Goal: Task Accomplishment & Management: Complete application form

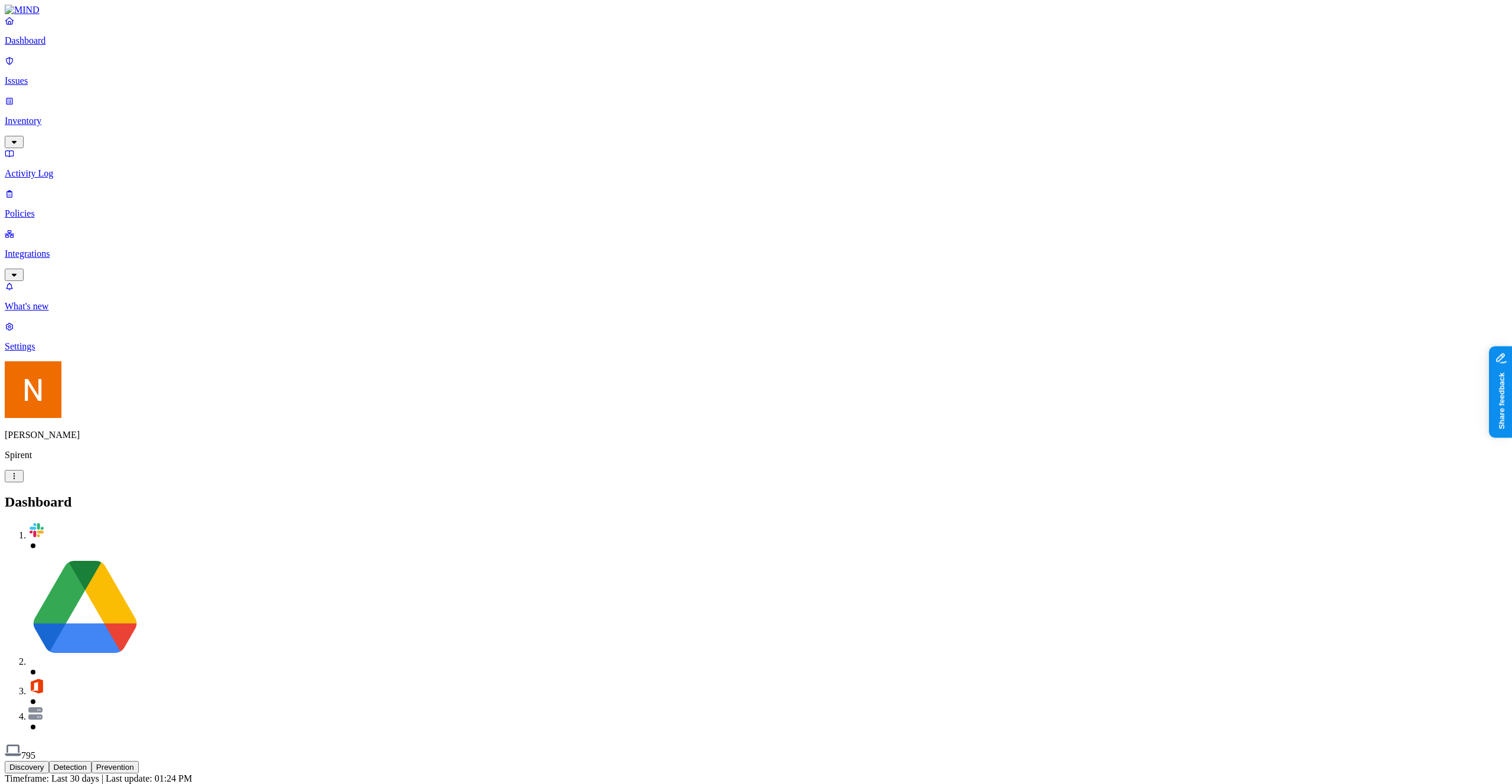
click at [69, 208] on p "Policies" at bounding box center [756, 213] width 1502 height 11
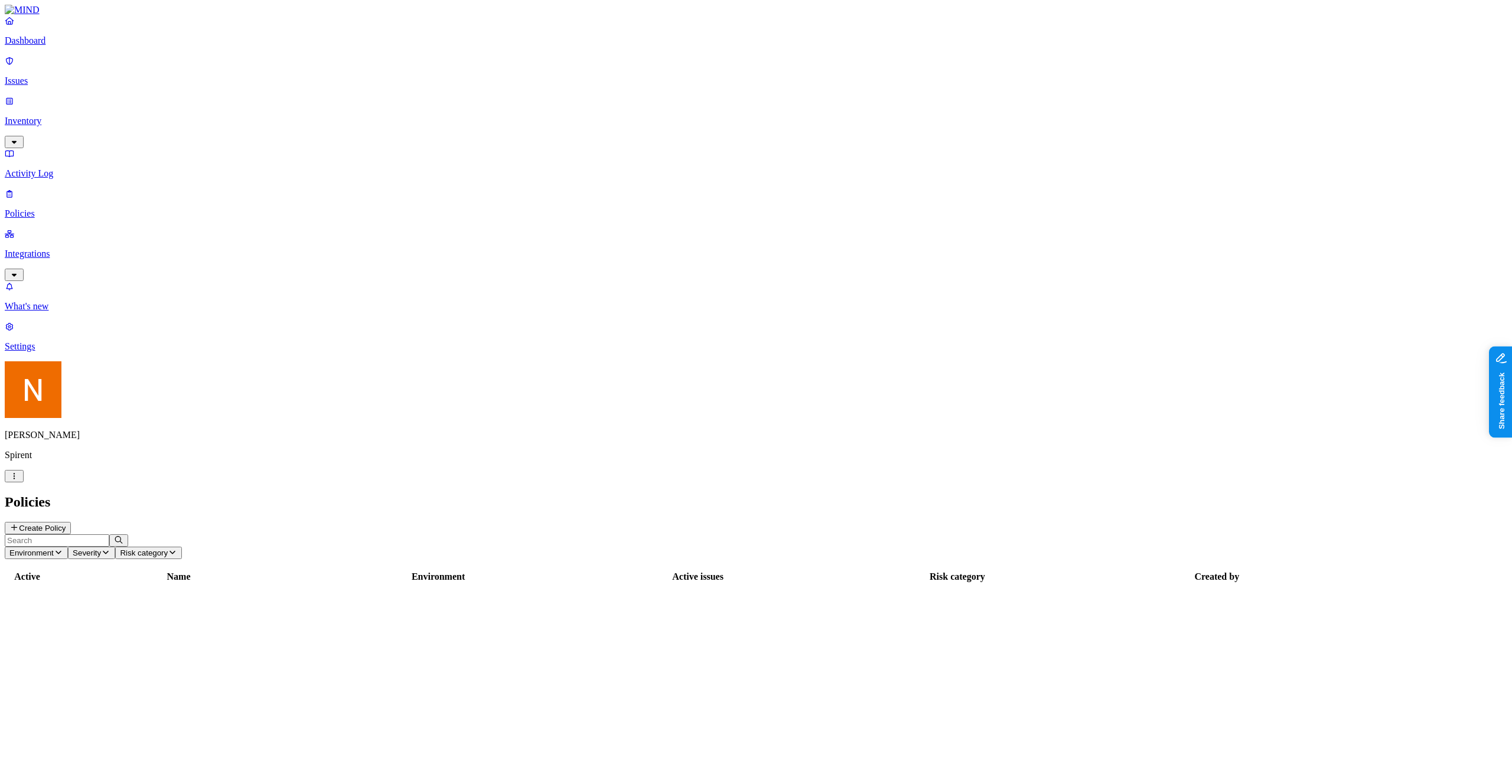
click at [68, 248] on p "Integrations" at bounding box center [756, 253] width 1502 height 11
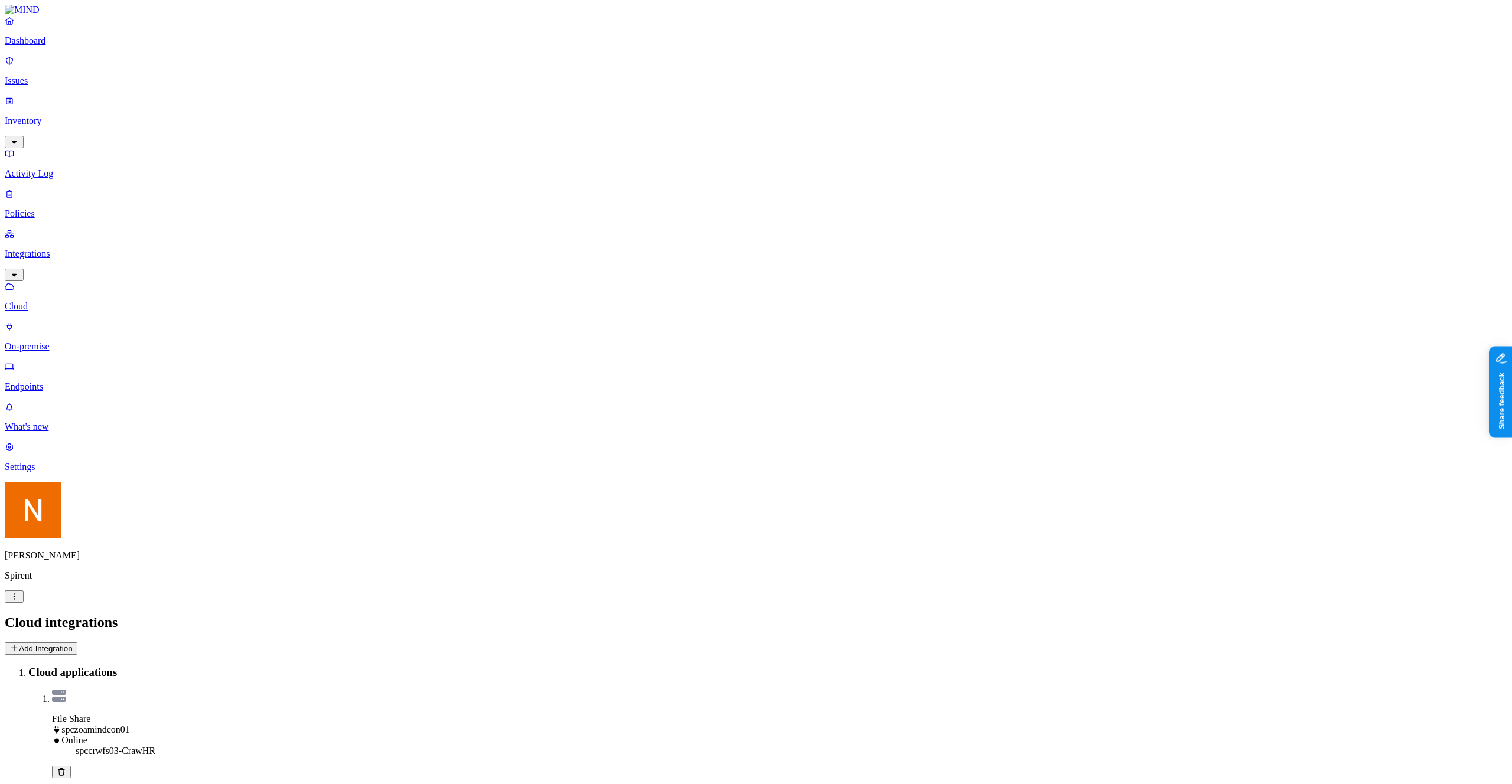
click at [423, 614] on div "Cloud integrations Add Integration" at bounding box center [756, 634] width 1502 height 40
click at [88, 382] on p "Endpoints" at bounding box center [756, 387] width 1502 height 11
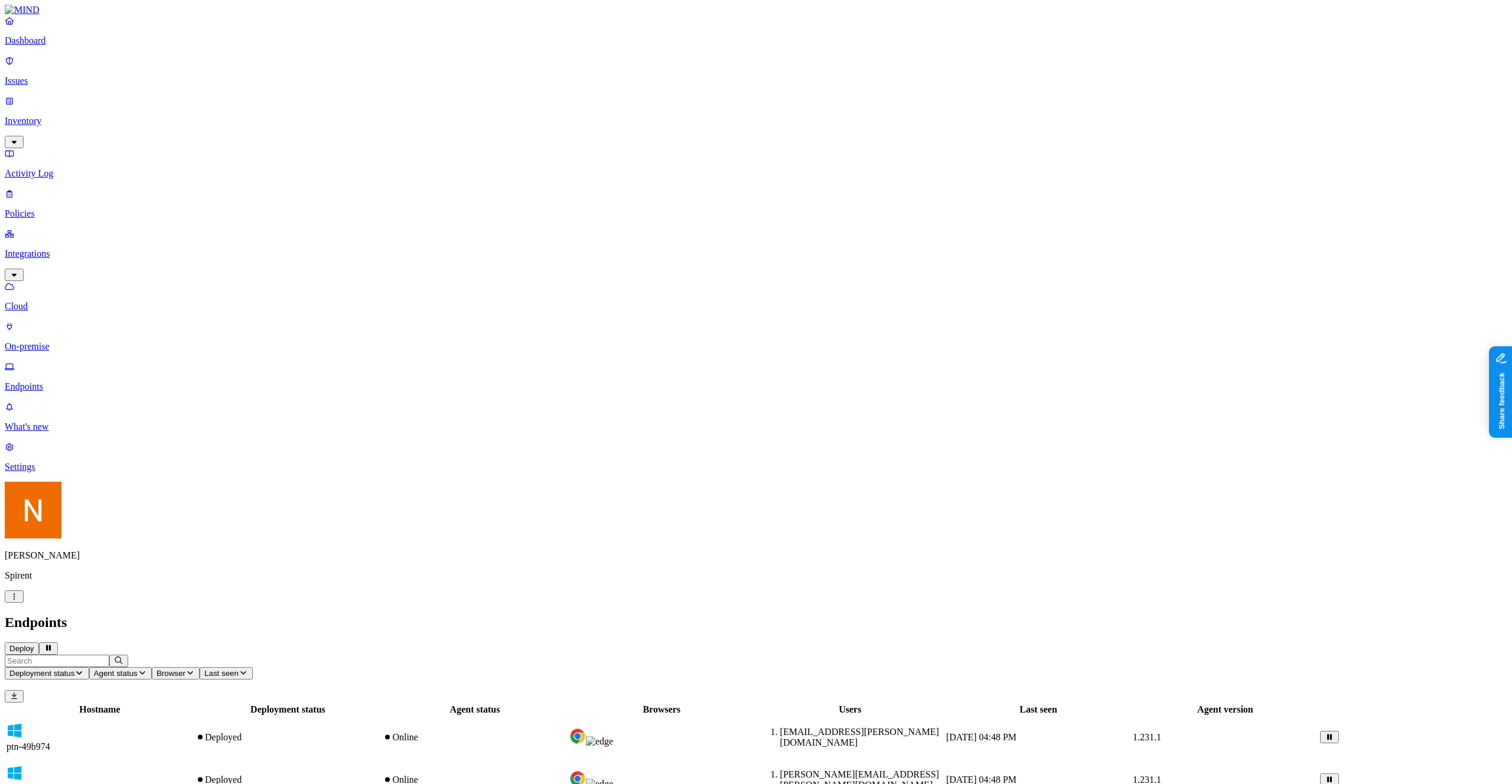
click at [39, 643] on button "Deploy" at bounding box center [22, 649] width 34 height 13
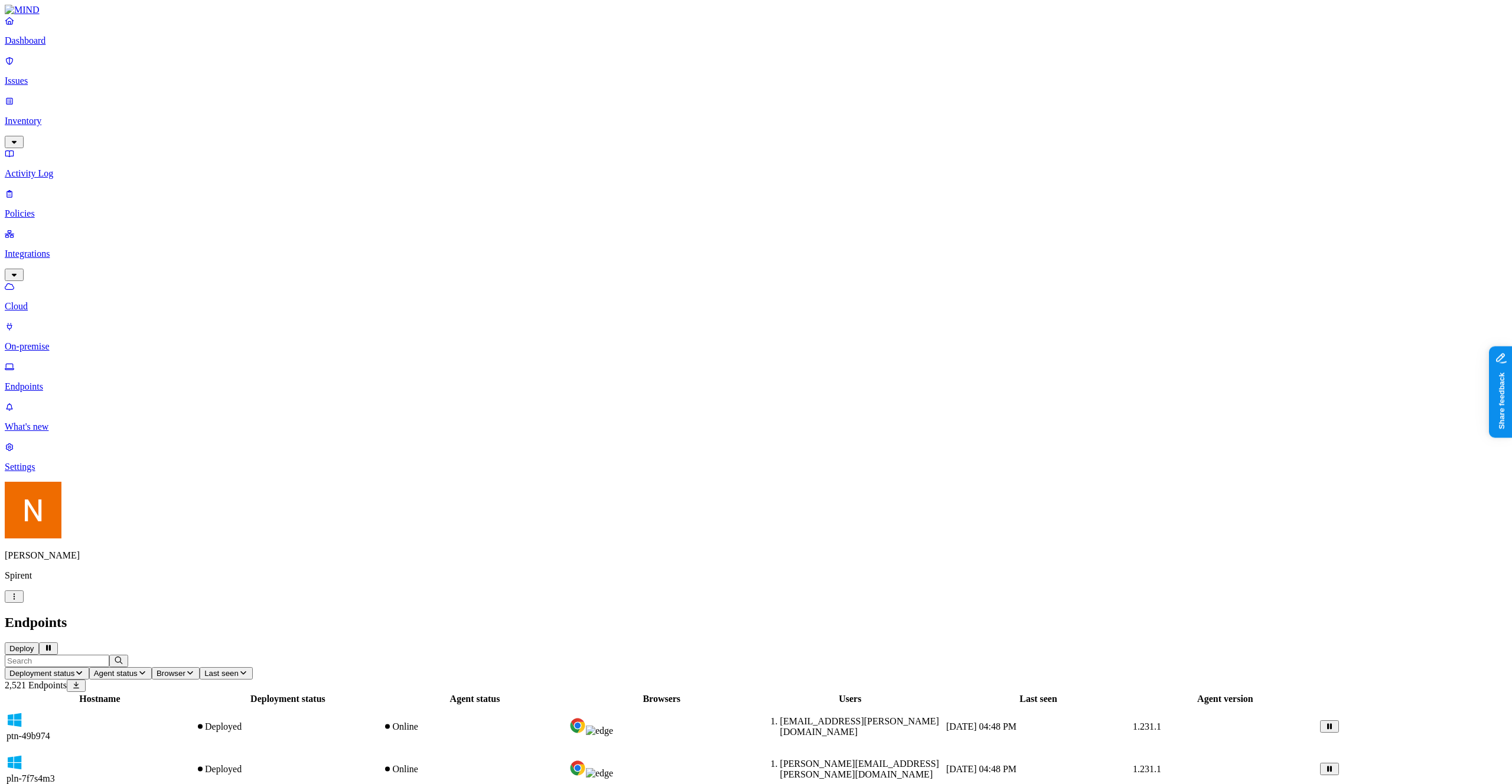
click at [38, 361] on link "Endpoints" at bounding box center [756, 376] width 1502 height 30
click at [19, 601] on icon "button" at bounding box center [15, 597] width 10 height 8
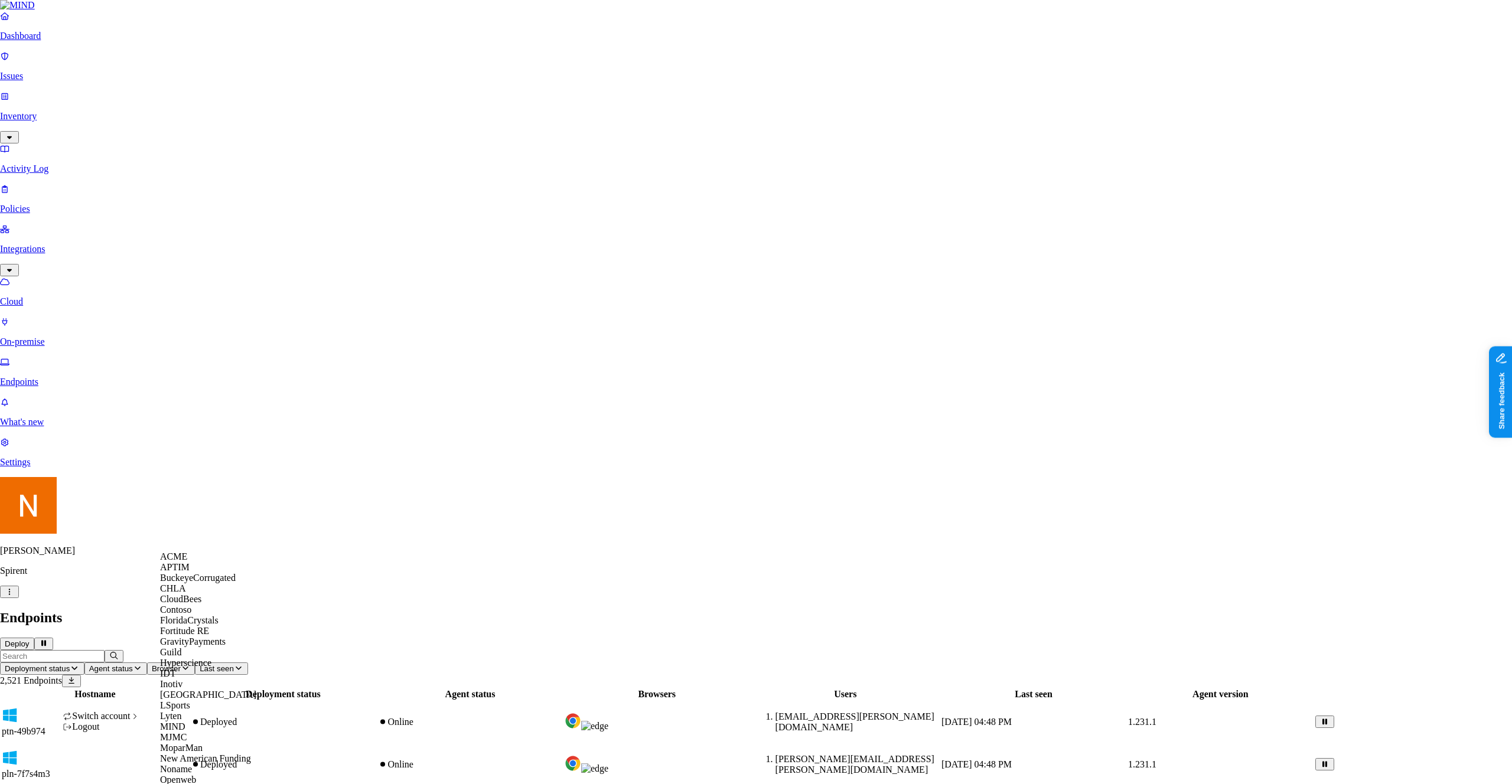
click at [195, 603] on span "CloudBees" at bounding box center [181, 599] width 41 height 10
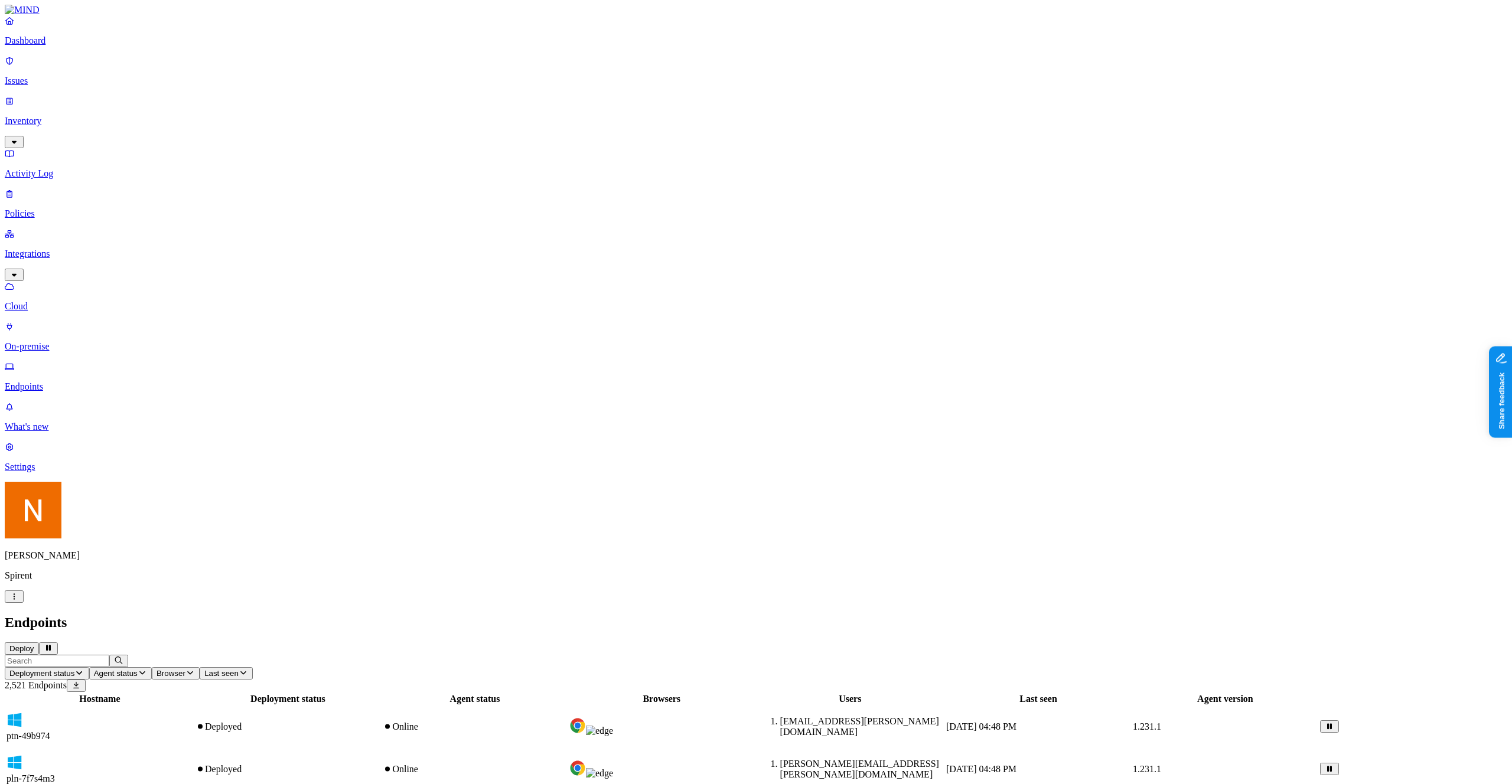
click at [859, 614] on header "Endpoints Deploy" at bounding box center [756, 634] width 1502 height 40
click at [382, 614] on div "Endpoints Deploy" at bounding box center [756, 634] width 1502 height 40
click at [612, 614] on h2 "Endpoints" at bounding box center [756, 622] width 1502 height 16
click at [945, 749] on td "Andre.Derfler@spirent.com" at bounding box center [849, 769] width 189 height 41
click at [89, 667] on button "Deployment status" at bounding box center [47, 673] width 84 height 13
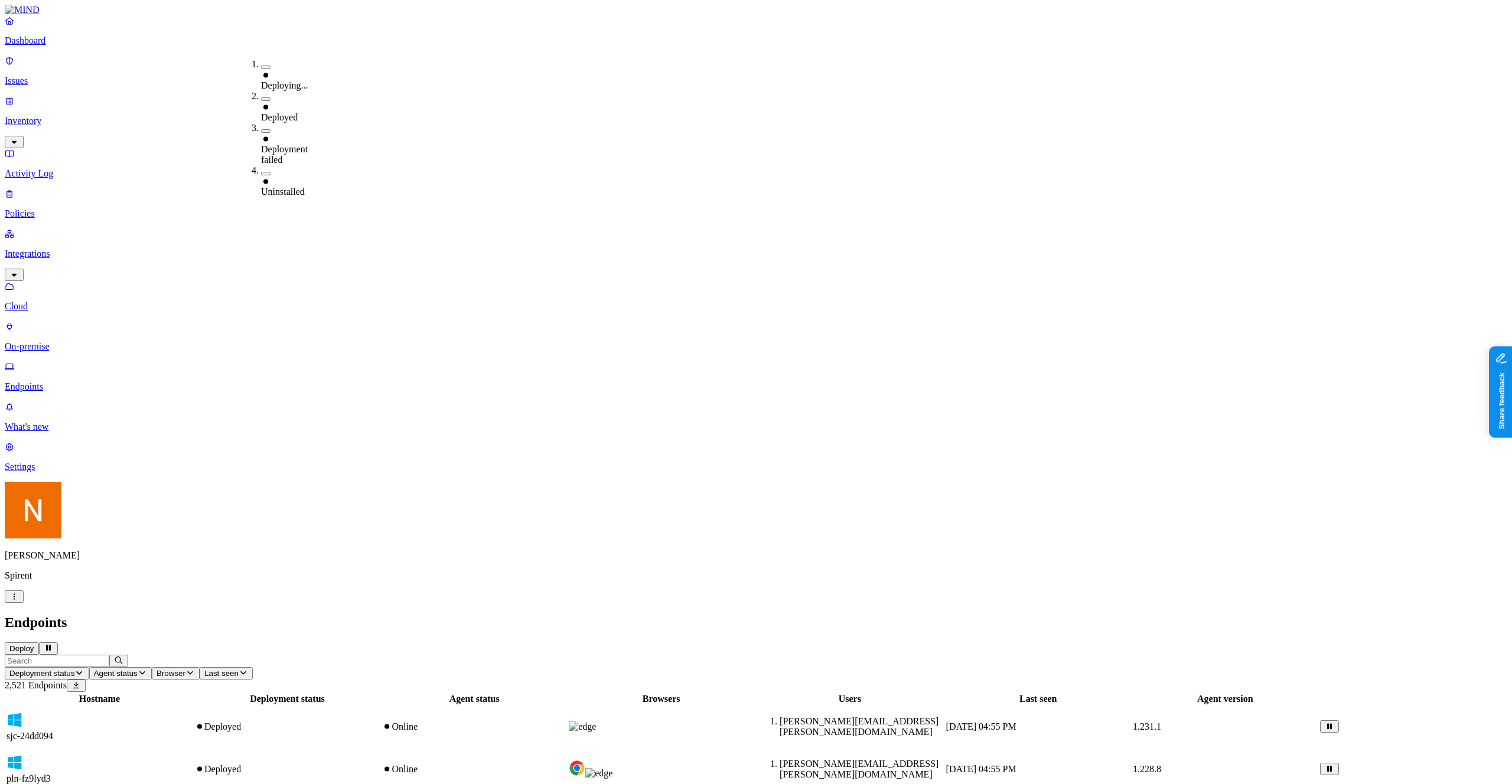
click at [307, 144] on span "Deployment failed" at bounding box center [285, 154] width 47 height 21
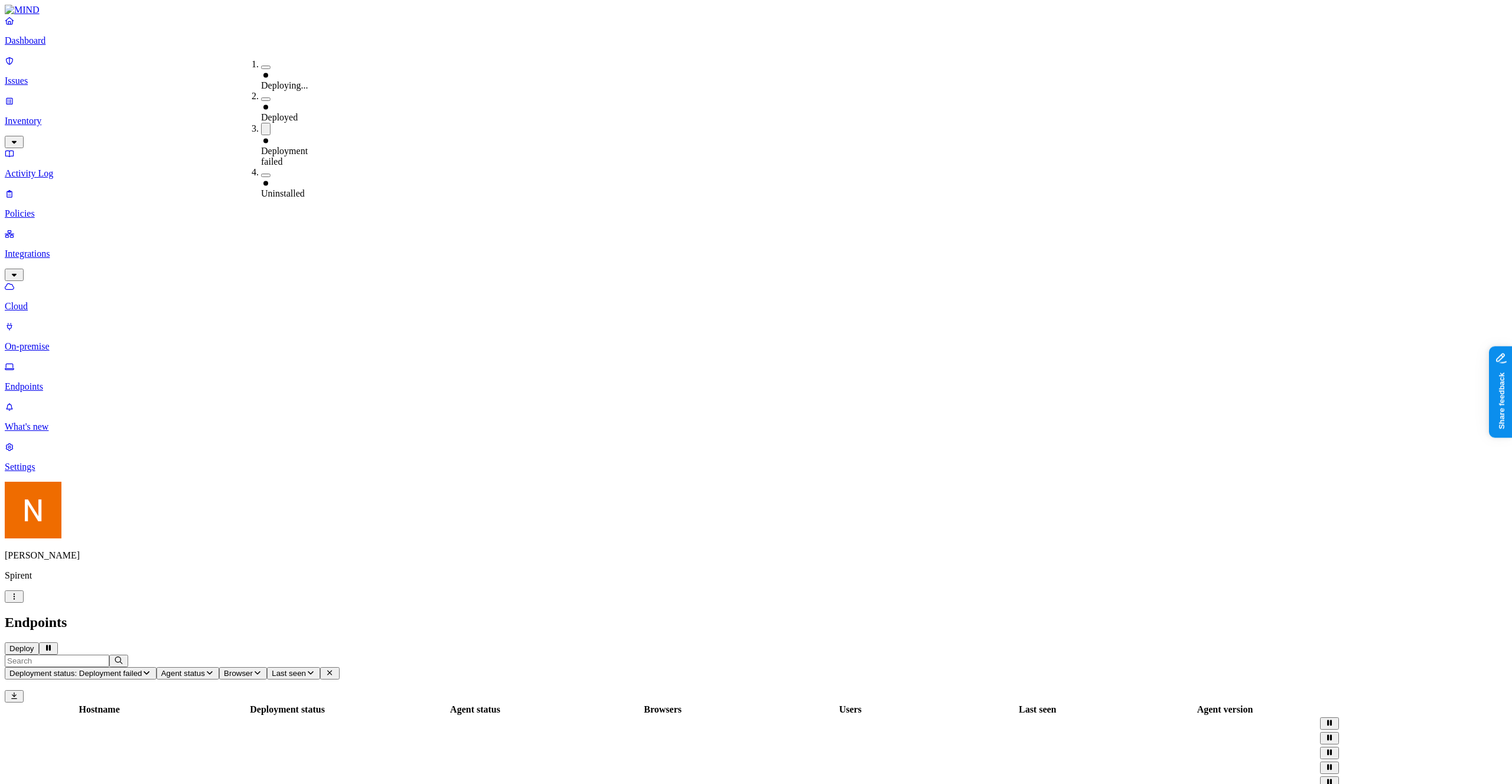
click at [745, 654] on header "Deployment status: Deployment failed Agent status Browser Last seen ‌" at bounding box center [756, 678] width 1502 height 48
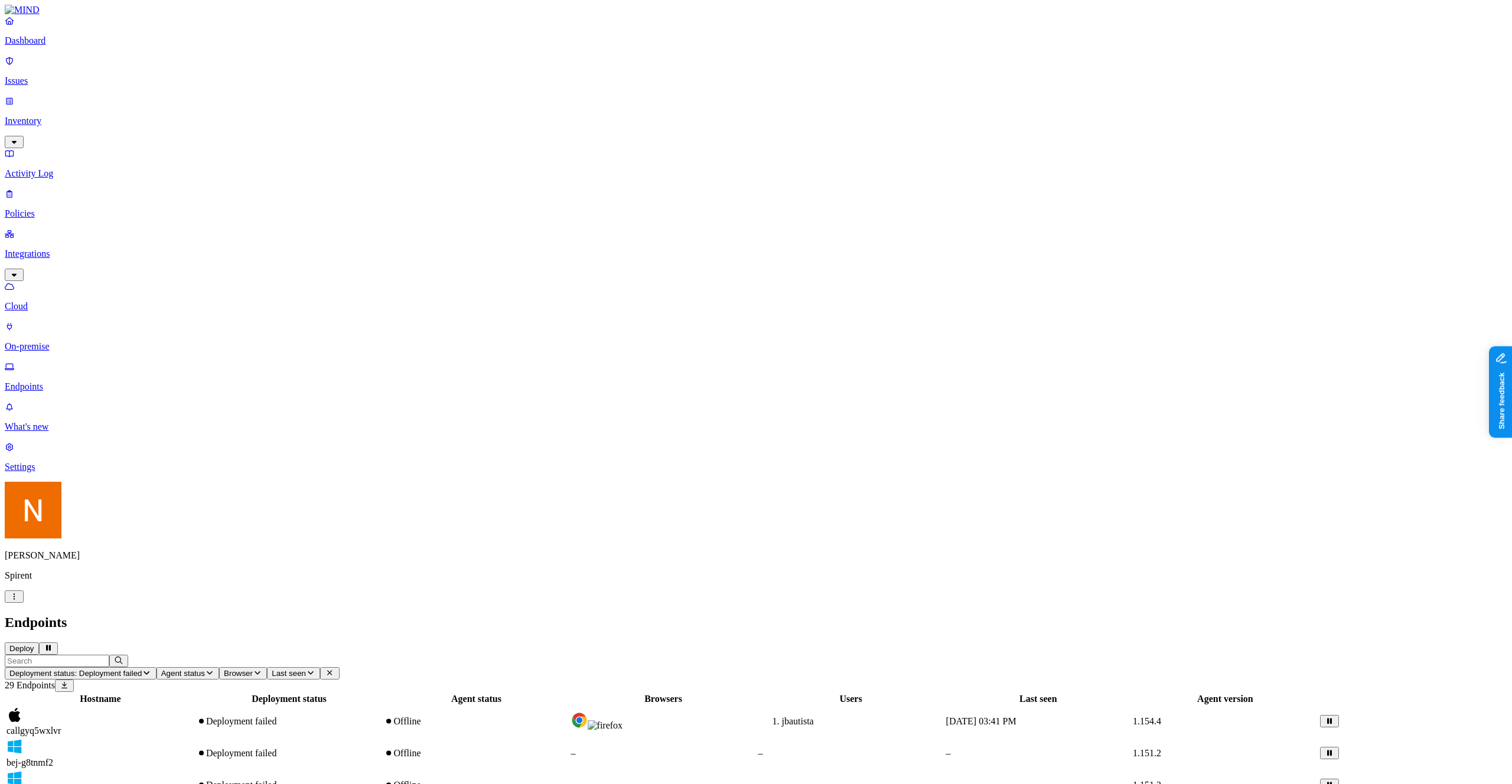
click at [19, 601] on icon "button" at bounding box center [15, 597] width 10 height 8
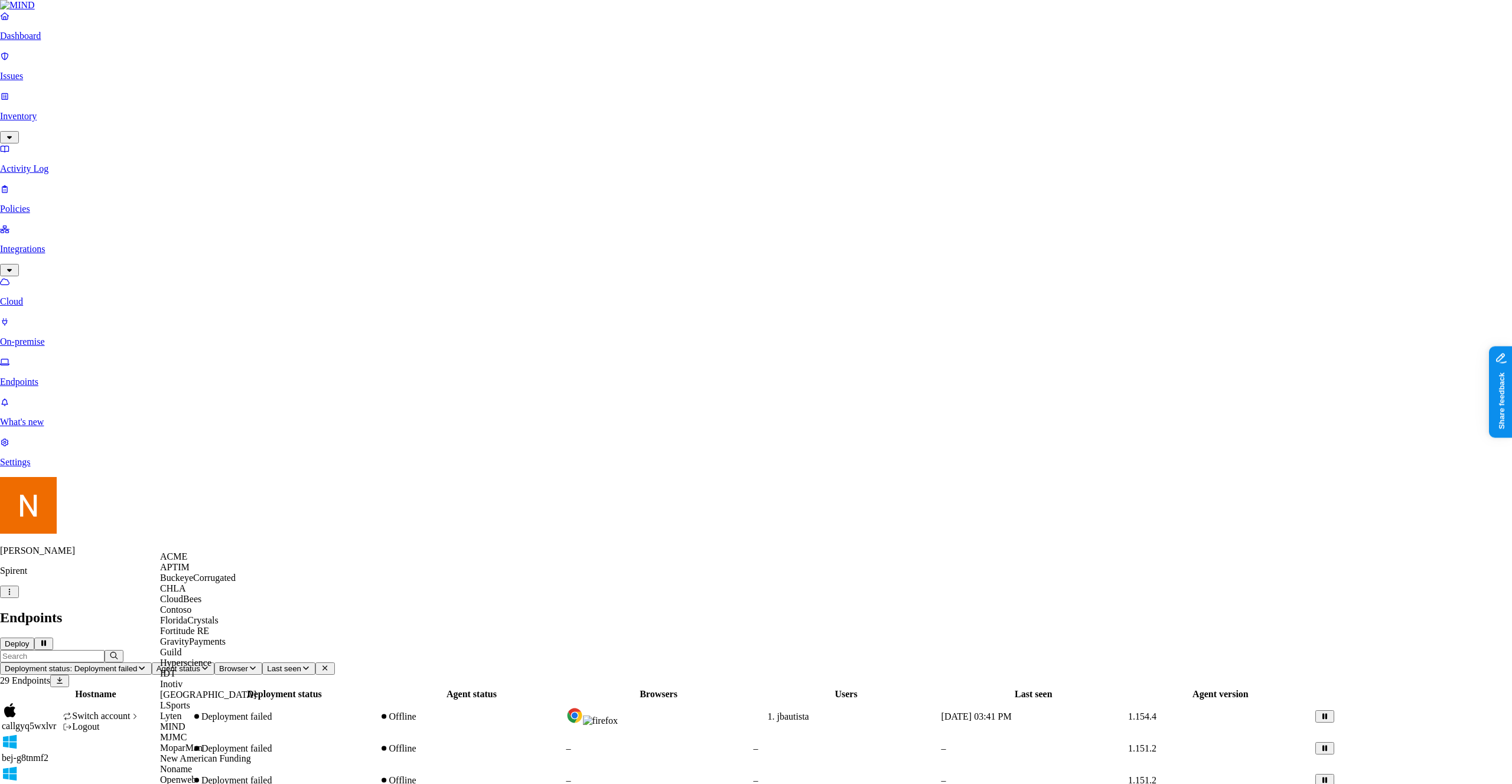
click at [220, 562] on div "ACME" at bounding box center [217, 556] width 115 height 11
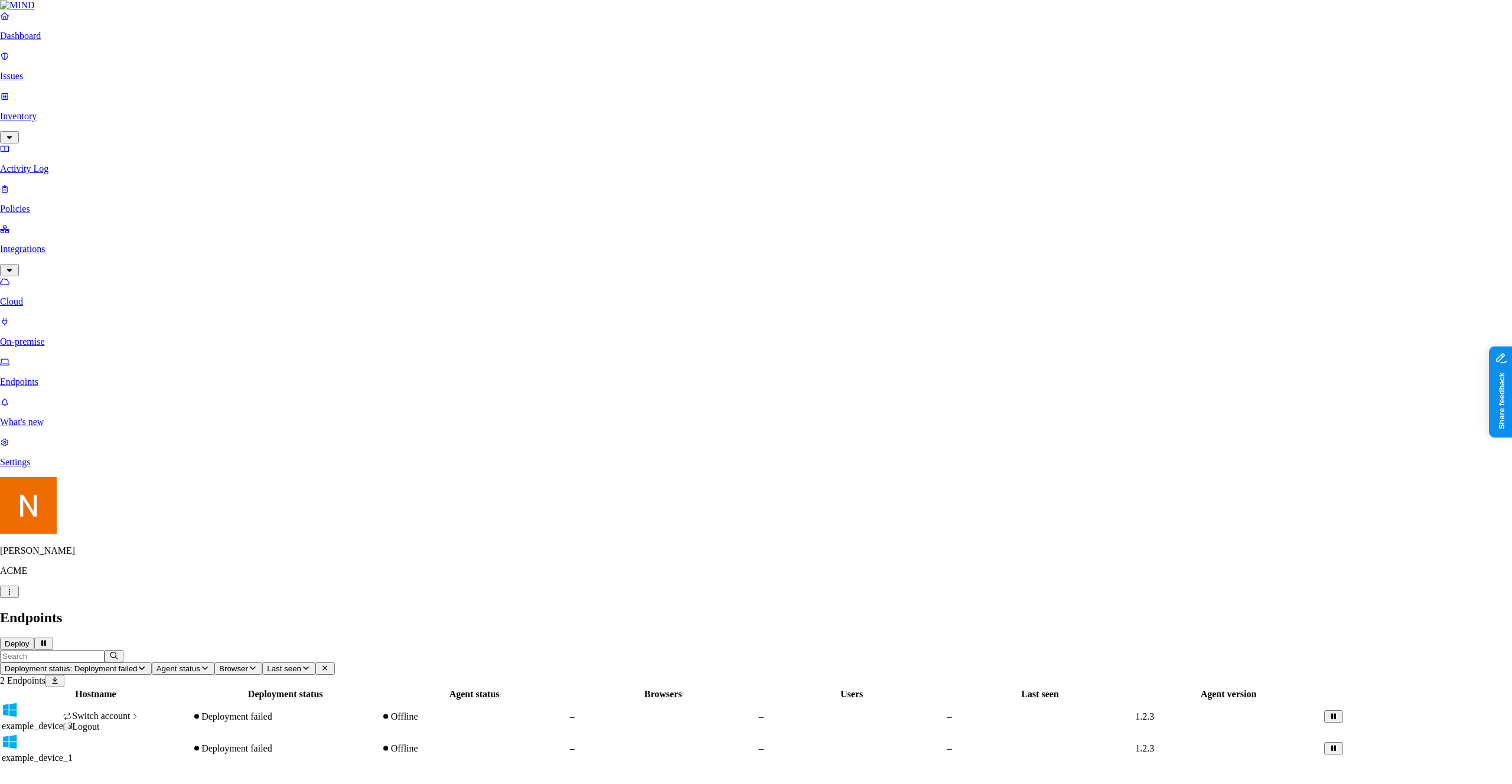
click at [108, 770] on html "Dashboard Issues Inventory Activity Log Policies Integrations Cloud On-premise …" at bounding box center [756, 387] width 1512 height 774
click at [213, 604] on div "CloudBees" at bounding box center [217, 599] width 115 height 11
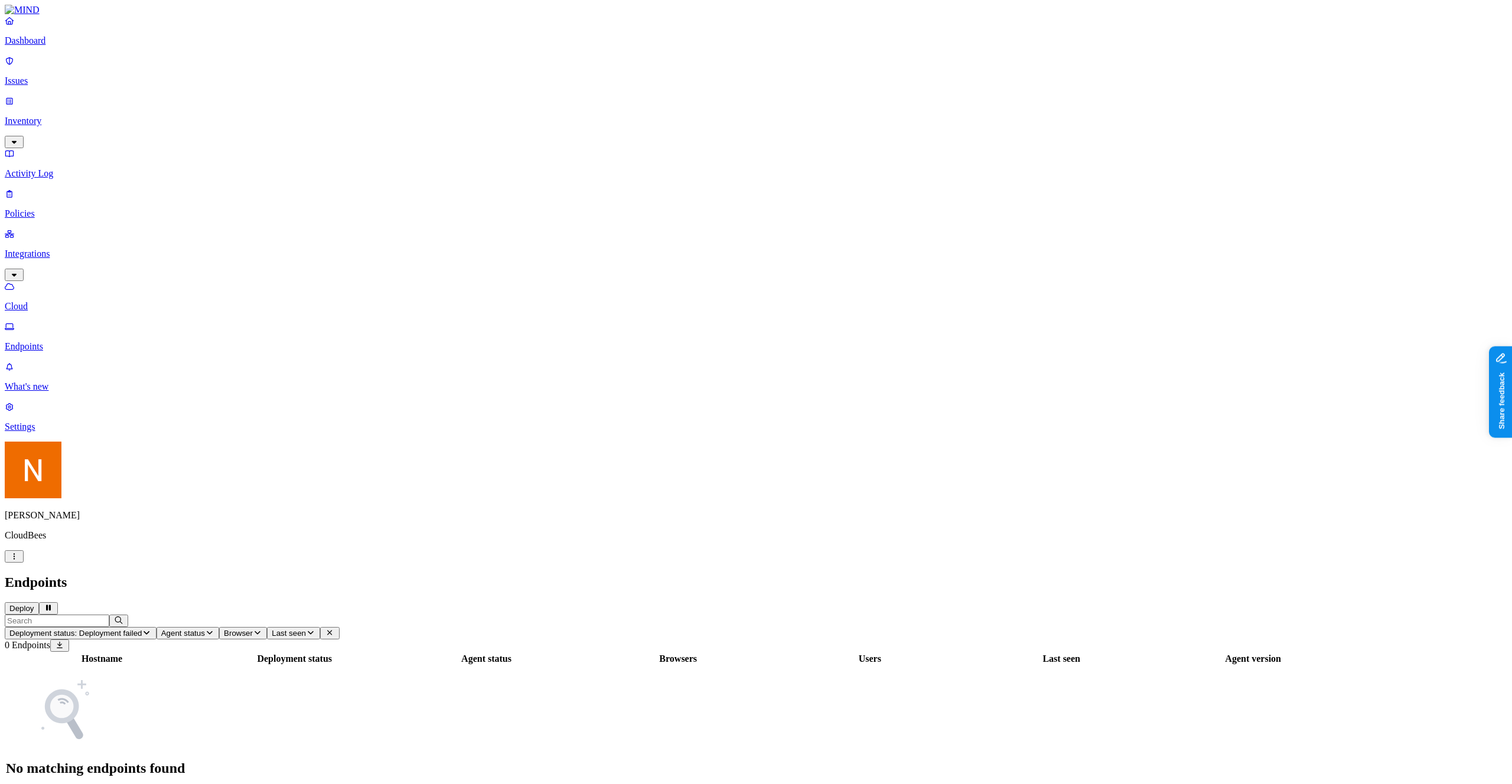
click at [151, 629] on icon "button" at bounding box center [146, 633] width 10 height 8
click at [261, 123] on div "Deployment failed" at bounding box center [261, 144] width 0 height 44
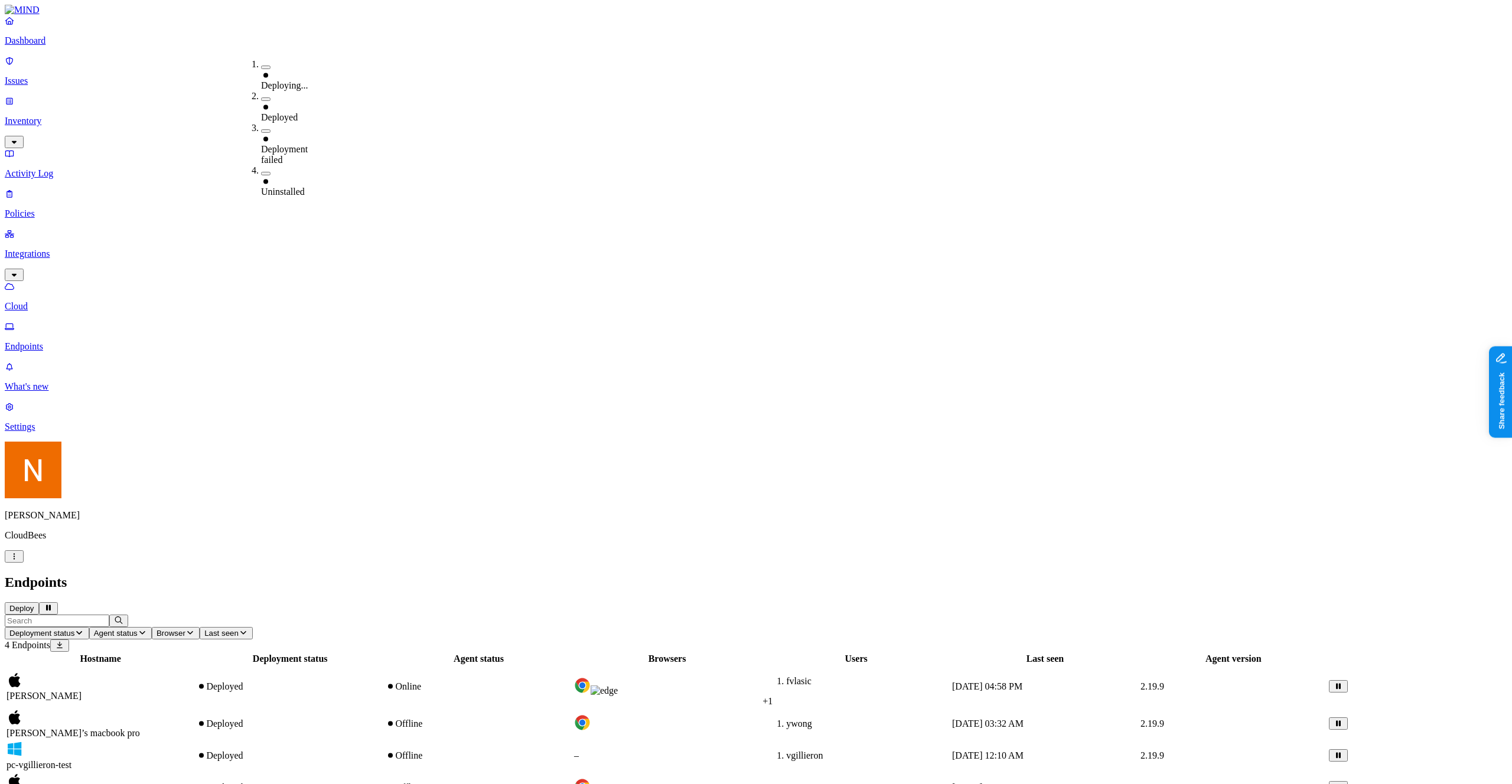
click at [586, 614] on header "Deployment status Agent status Browser Last seen 4 Endpoints" at bounding box center [756, 633] width 1502 height 37
click at [383, 681] on div "Deployed" at bounding box center [290, 686] width 187 height 11
click at [1084, 652] on div "Hostname Deployment status Agent status Browsers Users Last seen Agent version …" at bounding box center [756, 727] width 1502 height 152
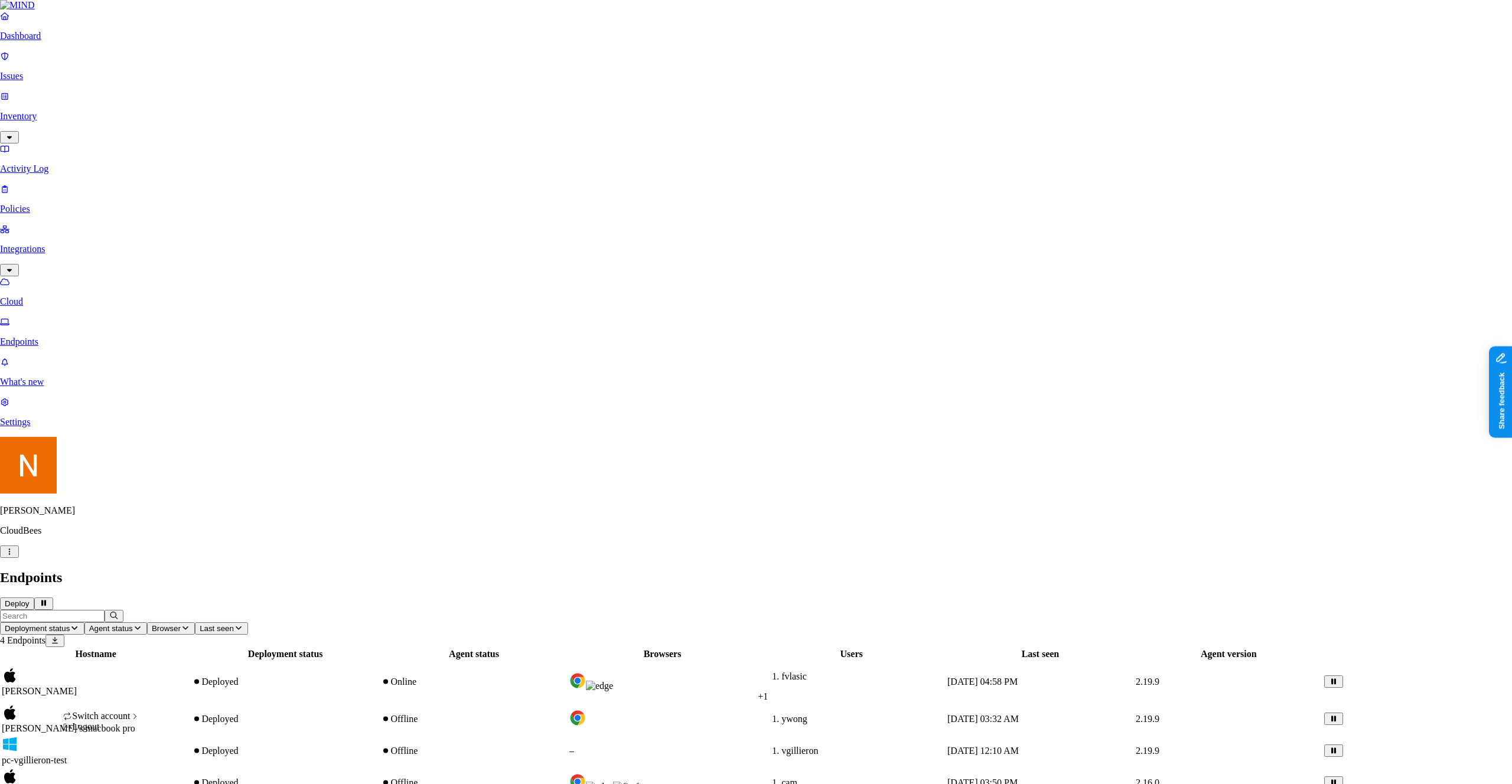
click at [104, 766] on html "Dashboard Issues Inventory Activity Log Policies Integrations Cloud Endpoints W…" at bounding box center [756, 404] width 1512 height 809
click at [205, 559] on div "ACME" at bounding box center [217, 556] width 115 height 11
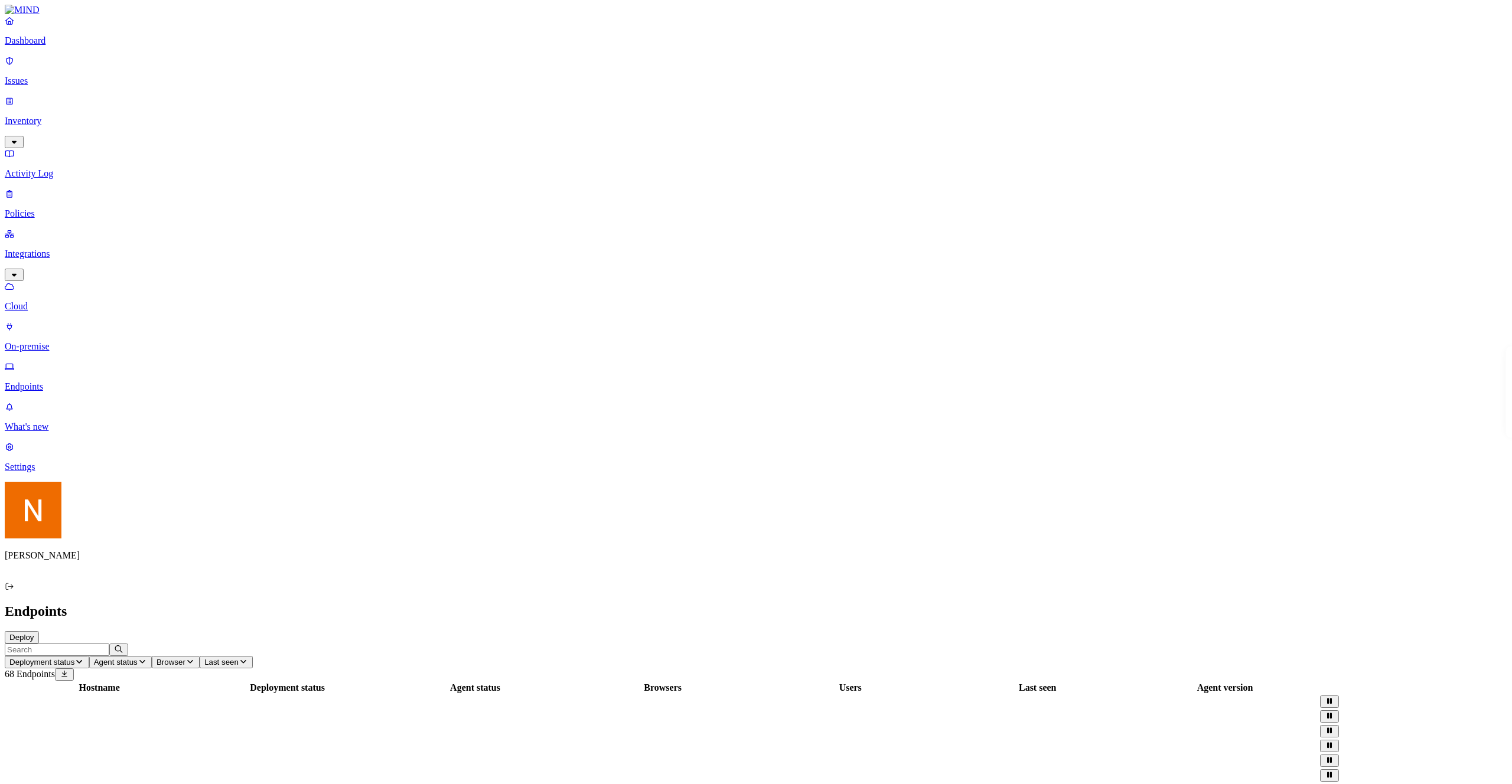
click at [69, 208] on p "Policies" at bounding box center [756, 213] width 1502 height 11
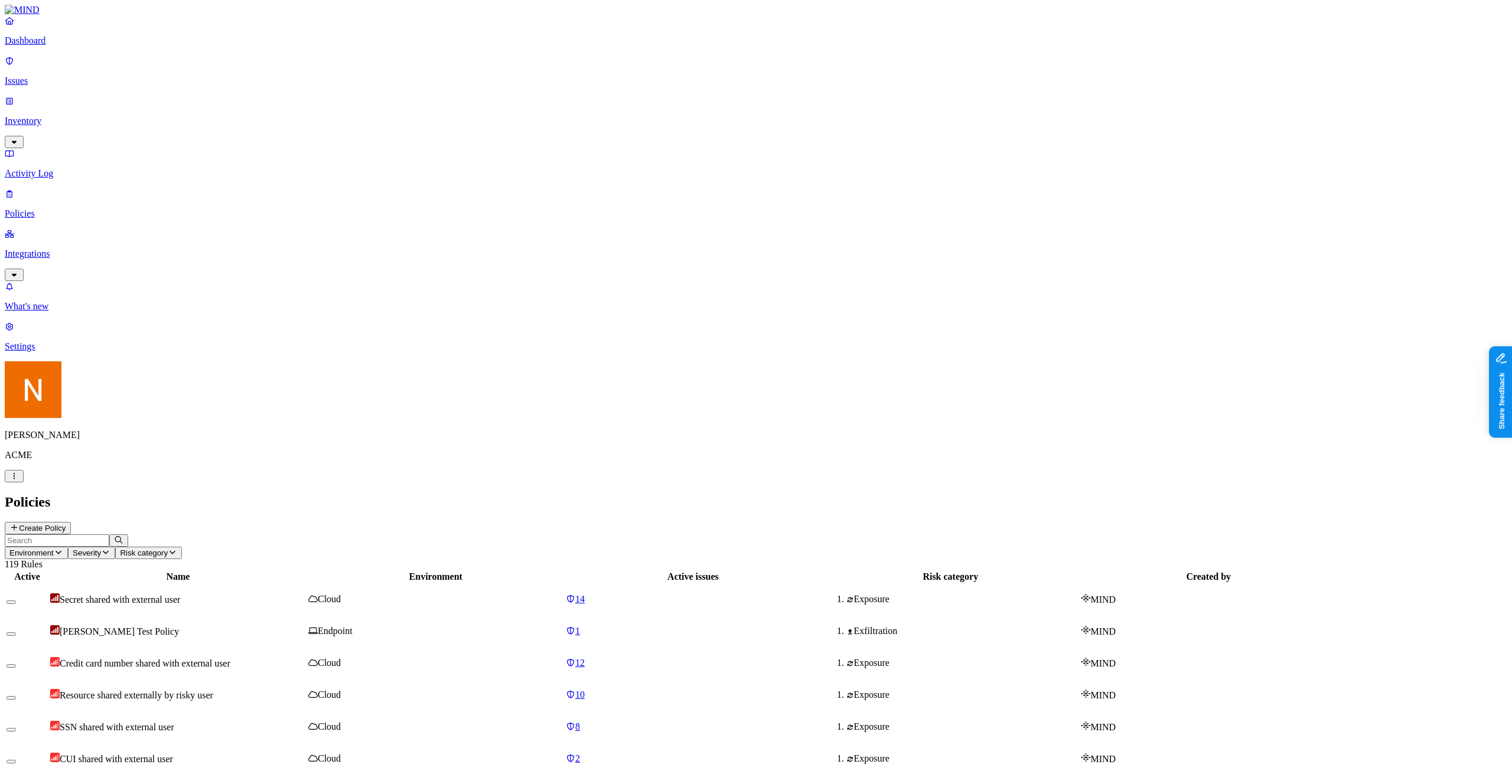
click at [71, 522] on button "Create Policy" at bounding box center [37, 528] width 66 height 13
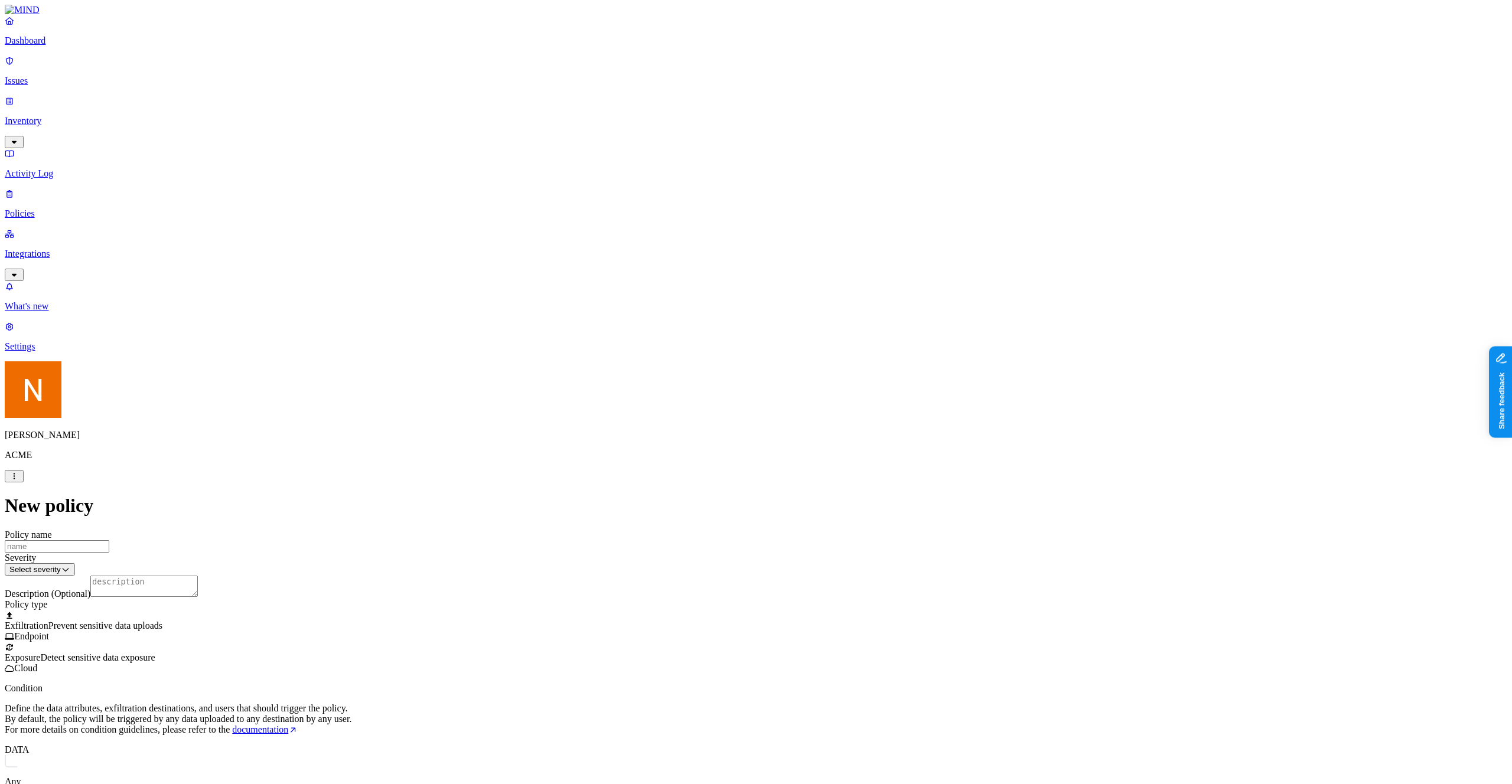
scroll to position [156, 0]
click at [289, 724] on span "documentation" at bounding box center [259, 729] width 56 height 10
click at [94, 208] on p "Policies" at bounding box center [756, 213] width 1502 height 11
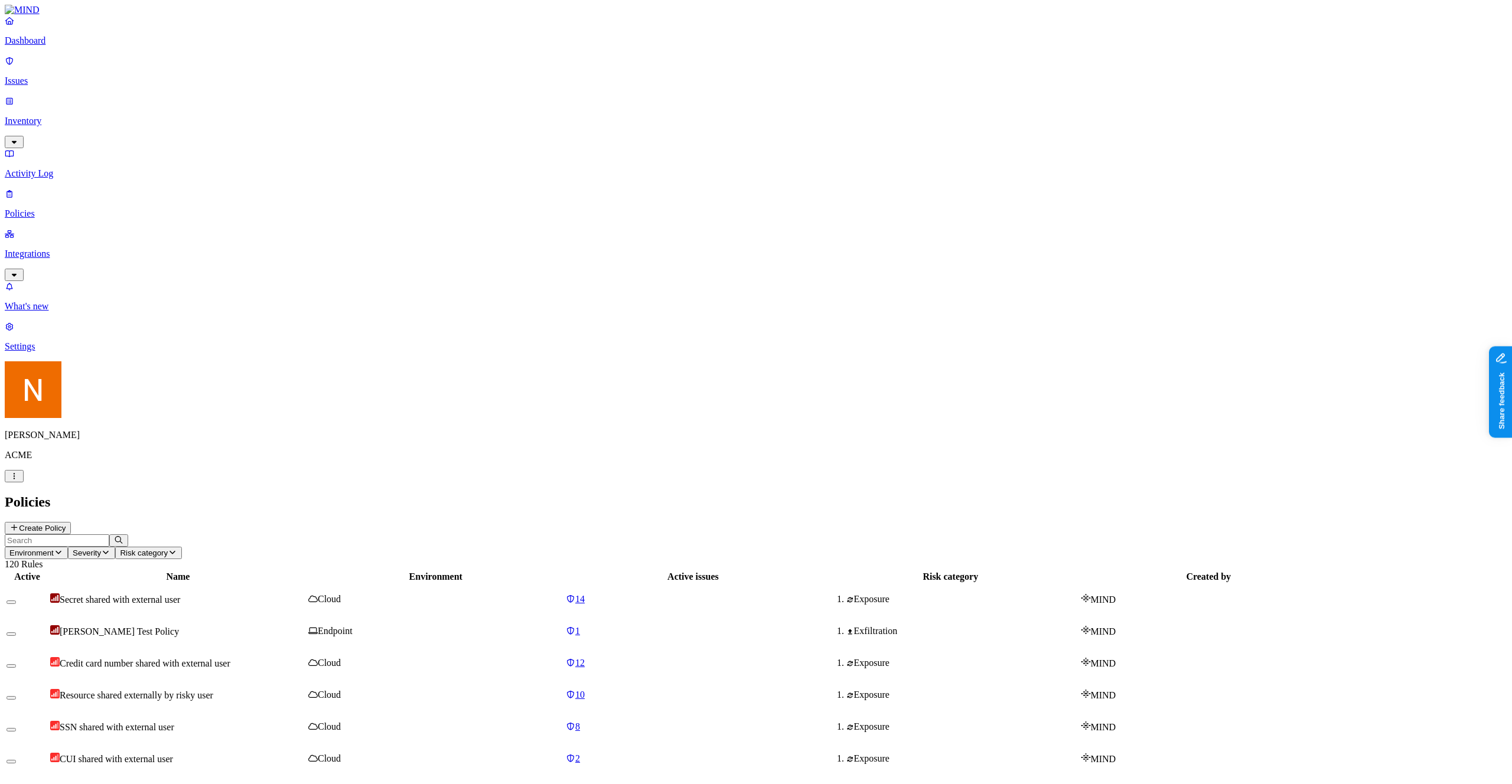
click at [117, 768] on html "Dashboard Issues Inventory Activity Log Policies Integrations What's new 1 Sett…" at bounding box center [756, 796] width 1512 height 1592
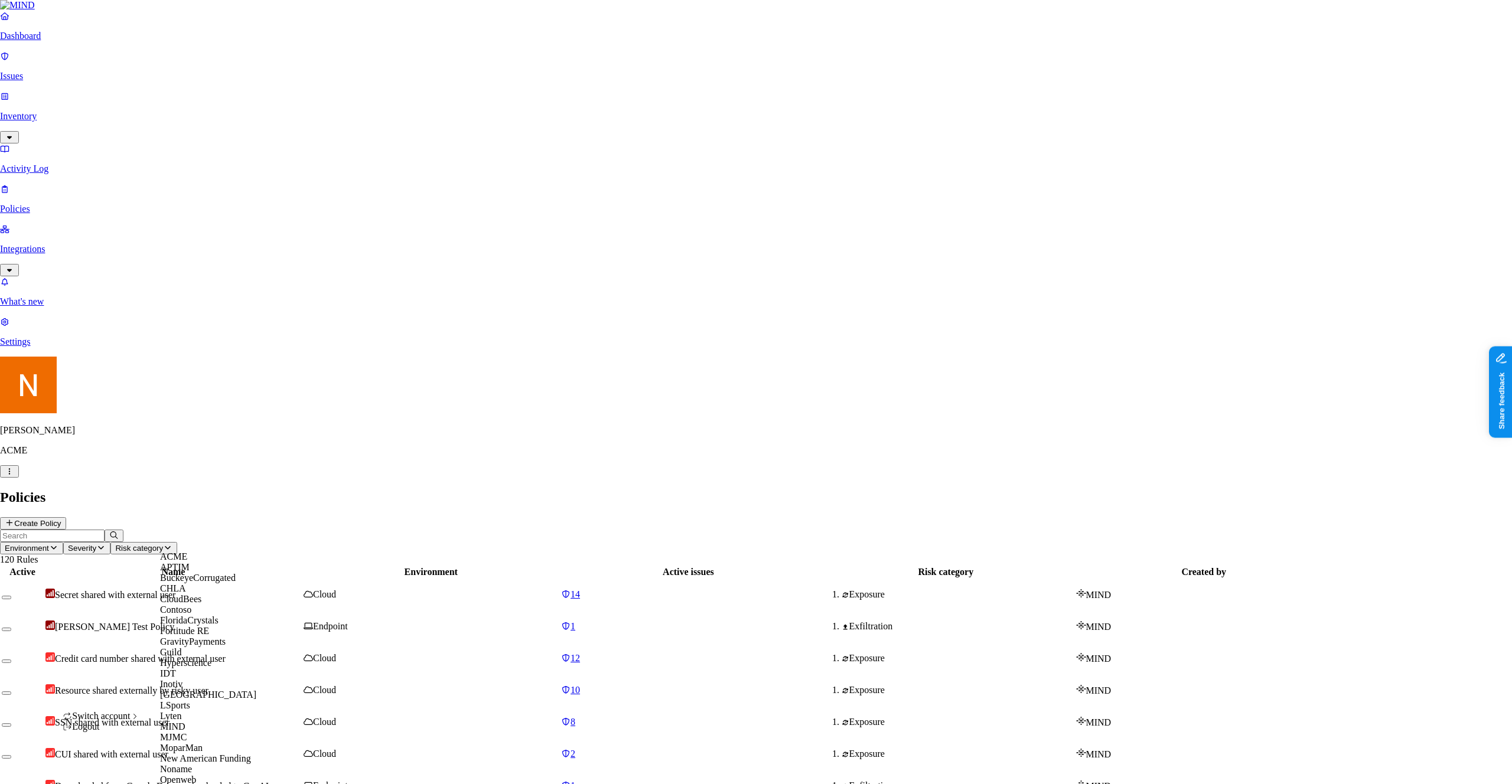
click at [837, 231] on html "Dashboard Issues Inventory Activity Log Policies Integrations What's new 1 Sett…" at bounding box center [756, 793] width 1512 height 1587
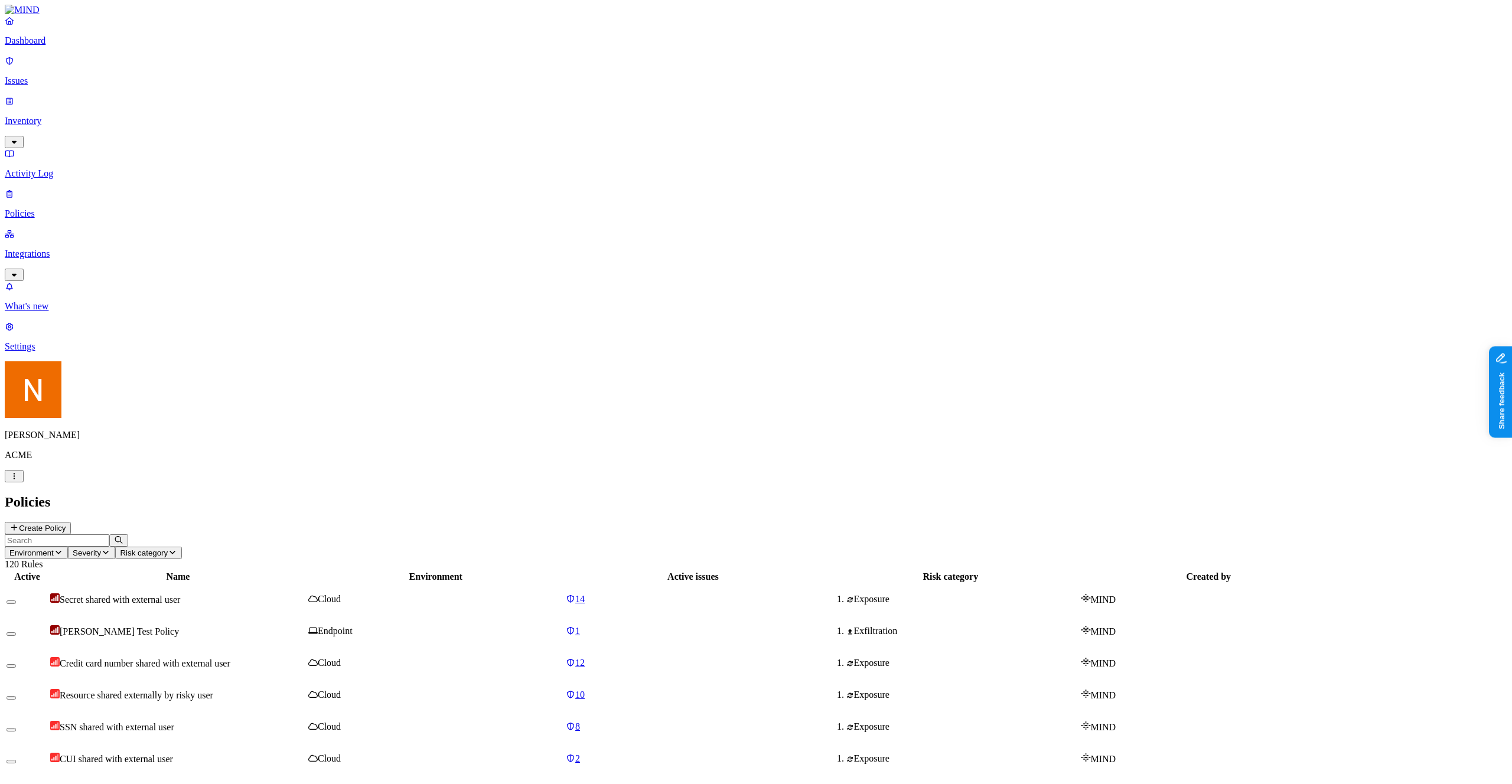
click at [959, 495] on h2 "Policies" at bounding box center [756, 502] width 1502 height 16
click at [466, 495] on div "Policies Create Policy" at bounding box center [756, 514] width 1502 height 40
click at [44, 229] on link "Integrations" at bounding box center [756, 254] width 1502 height 51
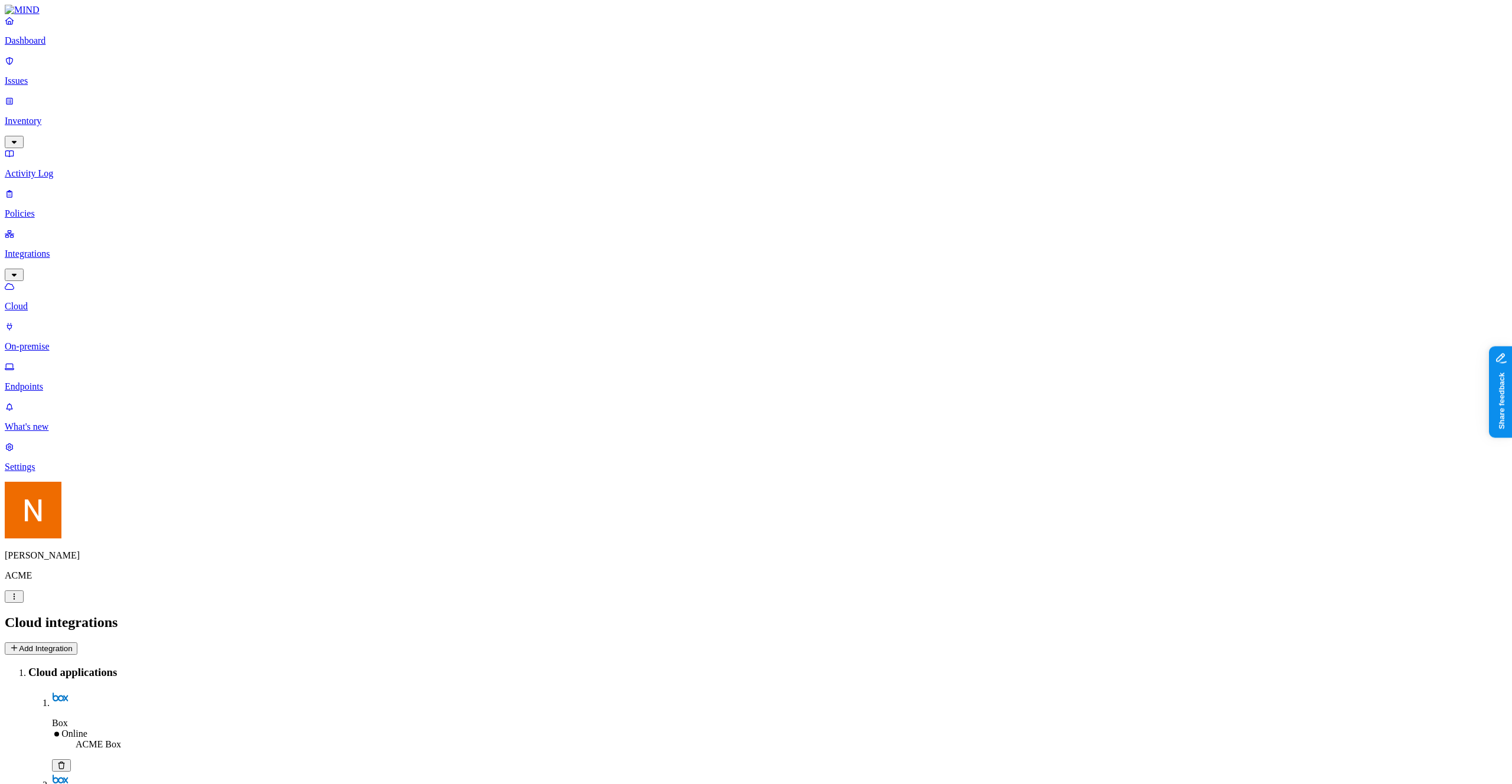
click at [69, 226] on nav "Dashboard Issues Inventory Activity Log Policies Integrations Cloud On-premise …" at bounding box center [756, 244] width 1502 height 457
click at [74, 382] on p "Endpoints" at bounding box center [756, 387] width 1502 height 11
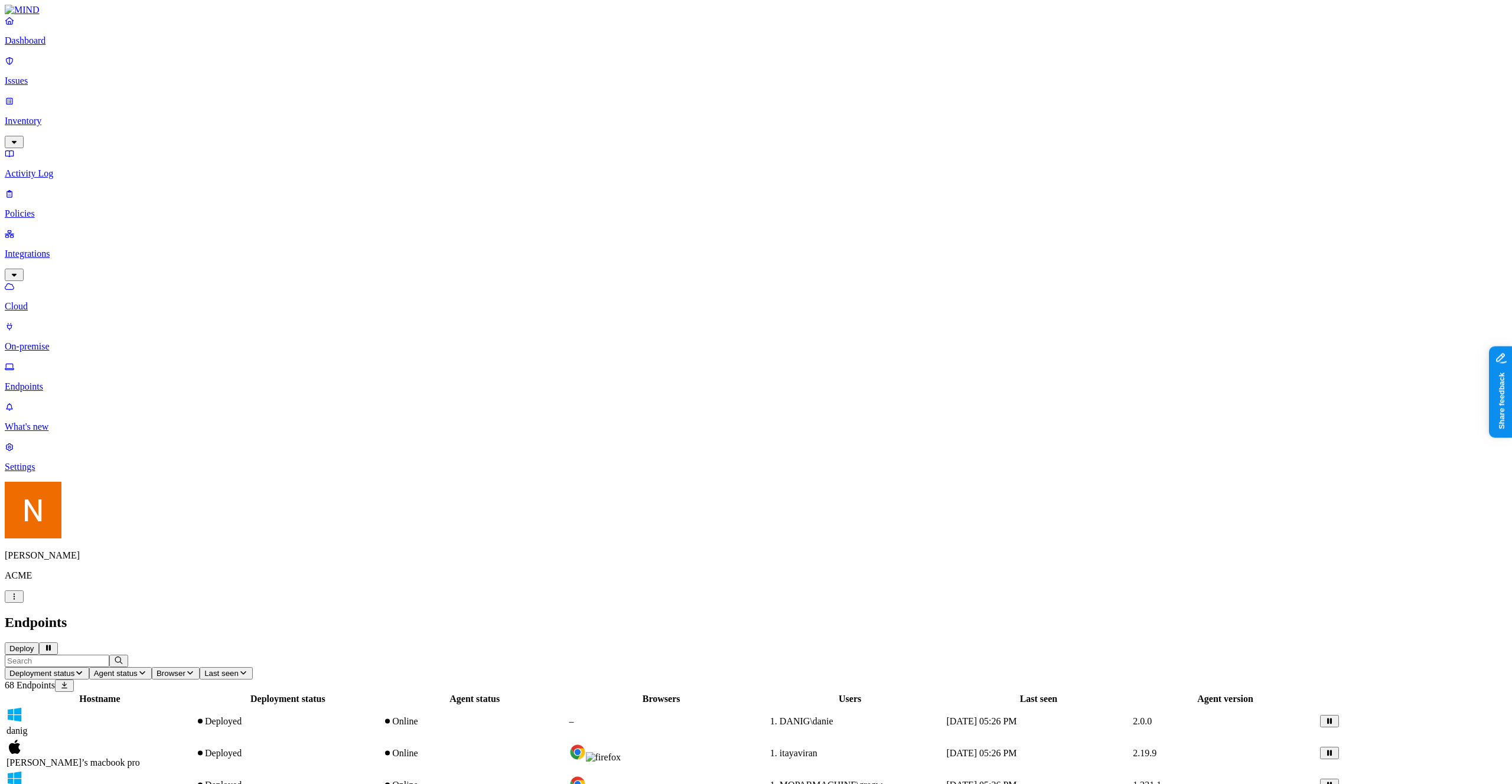
click at [754, 744] on div at bounding box center [662, 753] width 185 height 19
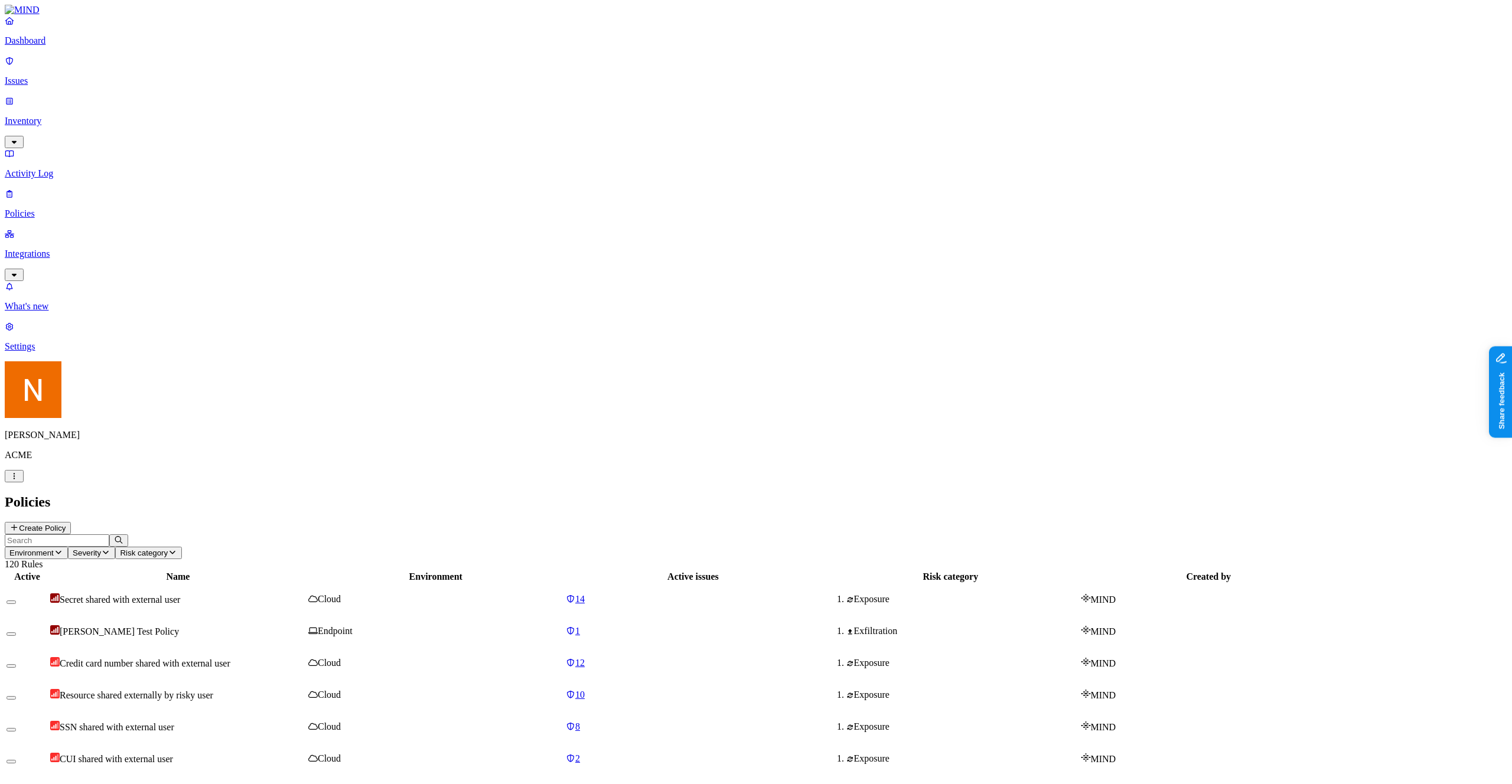
click at [39, 116] on p "Inventory" at bounding box center [756, 121] width 1502 height 11
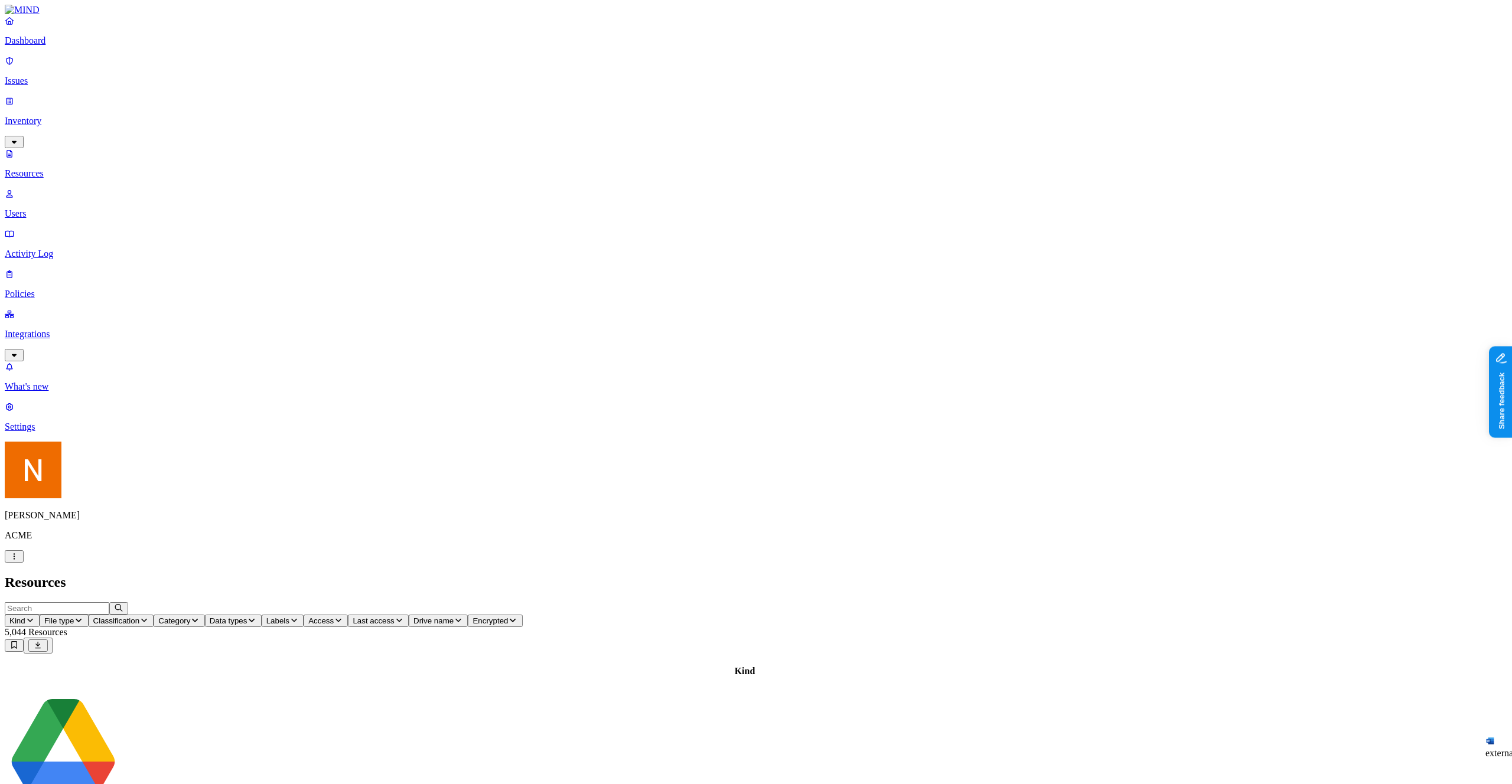
click at [37, 309] on link "Integrations" at bounding box center [756, 335] width 1502 height 51
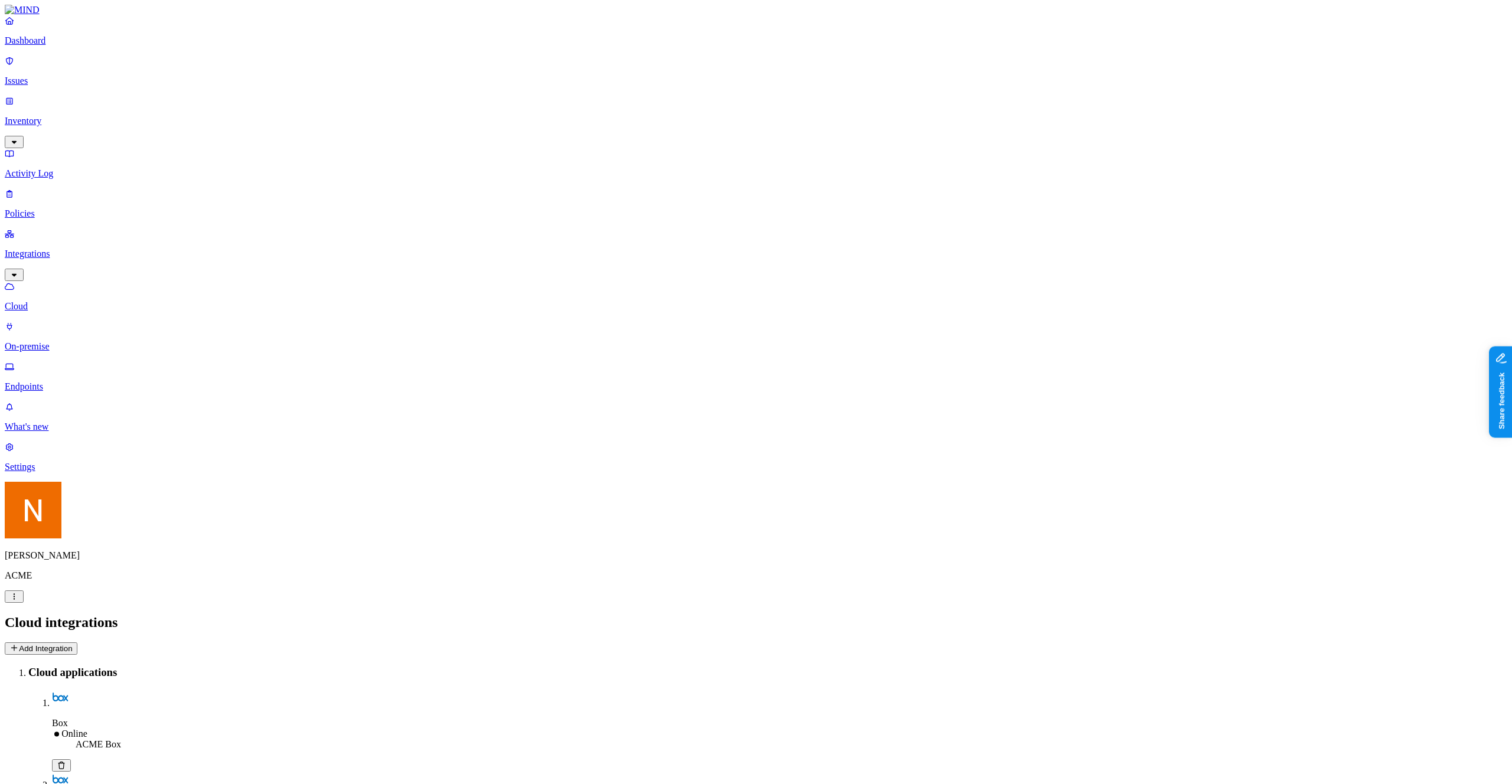
click at [86, 382] on p "Endpoints" at bounding box center [756, 387] width 1502 height 11
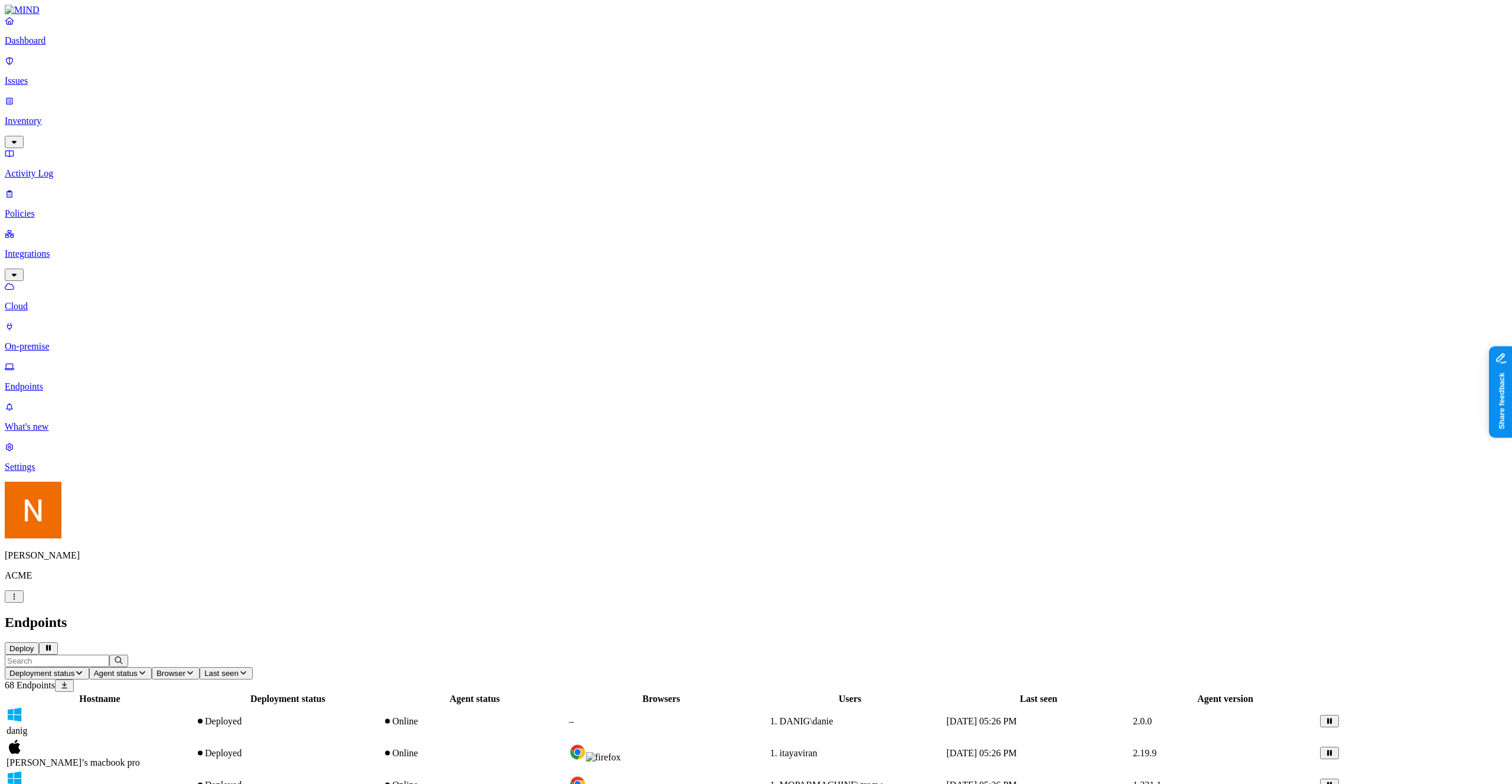
click at [89, 667] on button "Deployment status" at bounding box center [47, 673] width 84 height 13
click at [261, 123] on div "Deployment failed" at bounding box center [261, 143] width 0 height 42
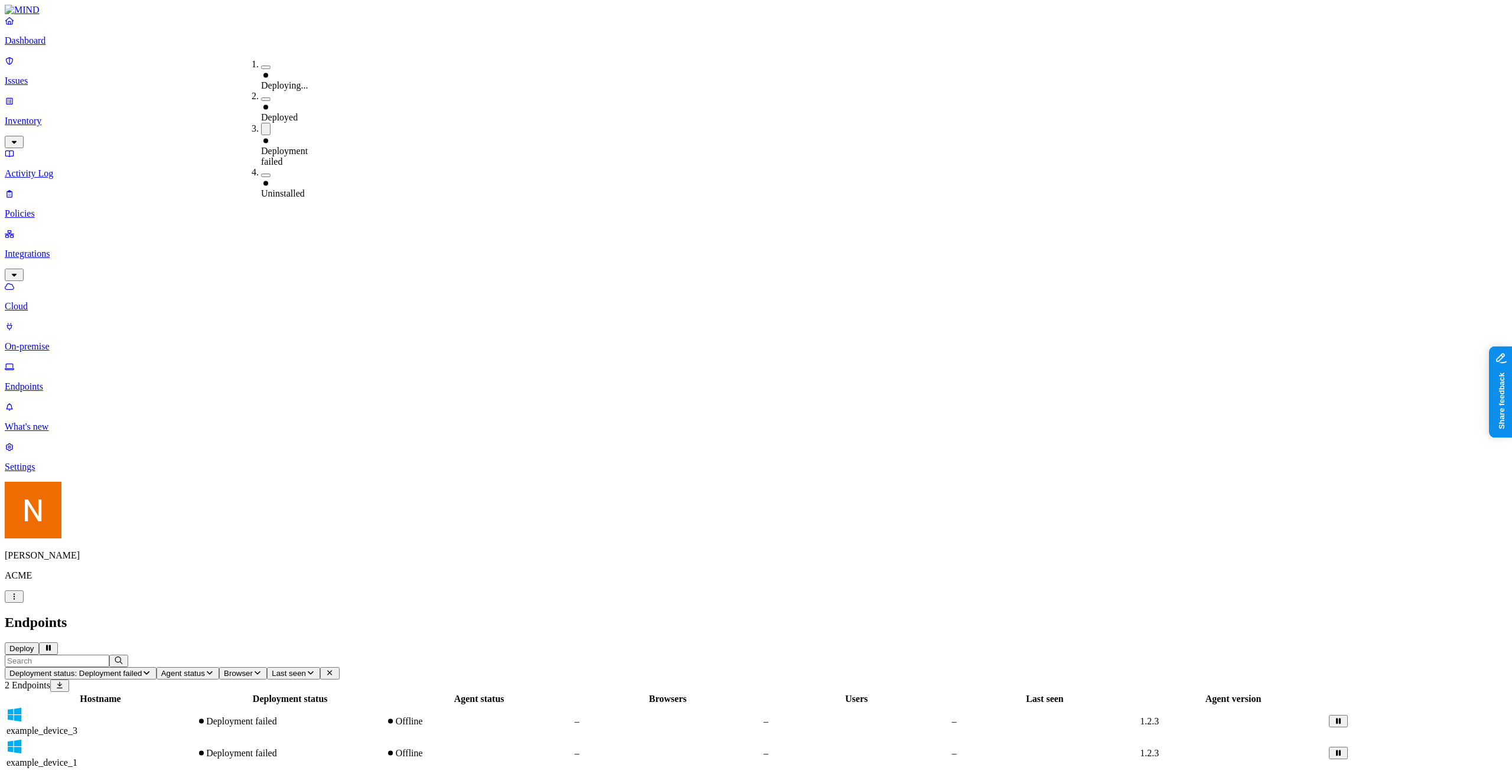
click at [572, 706] on td "Offline" at bounding box center [478, 721] width 188 height 30
click at [566, 692] on div "Hostname Deployment status Agent status Browsers Users Last seen Agent version …" at bounding box center [756, 730] width 1502 height 78
click at [141, 669] on span "Deployment status: Deployment failed" at bounding box center [76, 673] width 133 height 9
drag, startPoint x: 262, startPoint y: 103, endPoint x: 250, endPoint y: 131, distance: 30.5
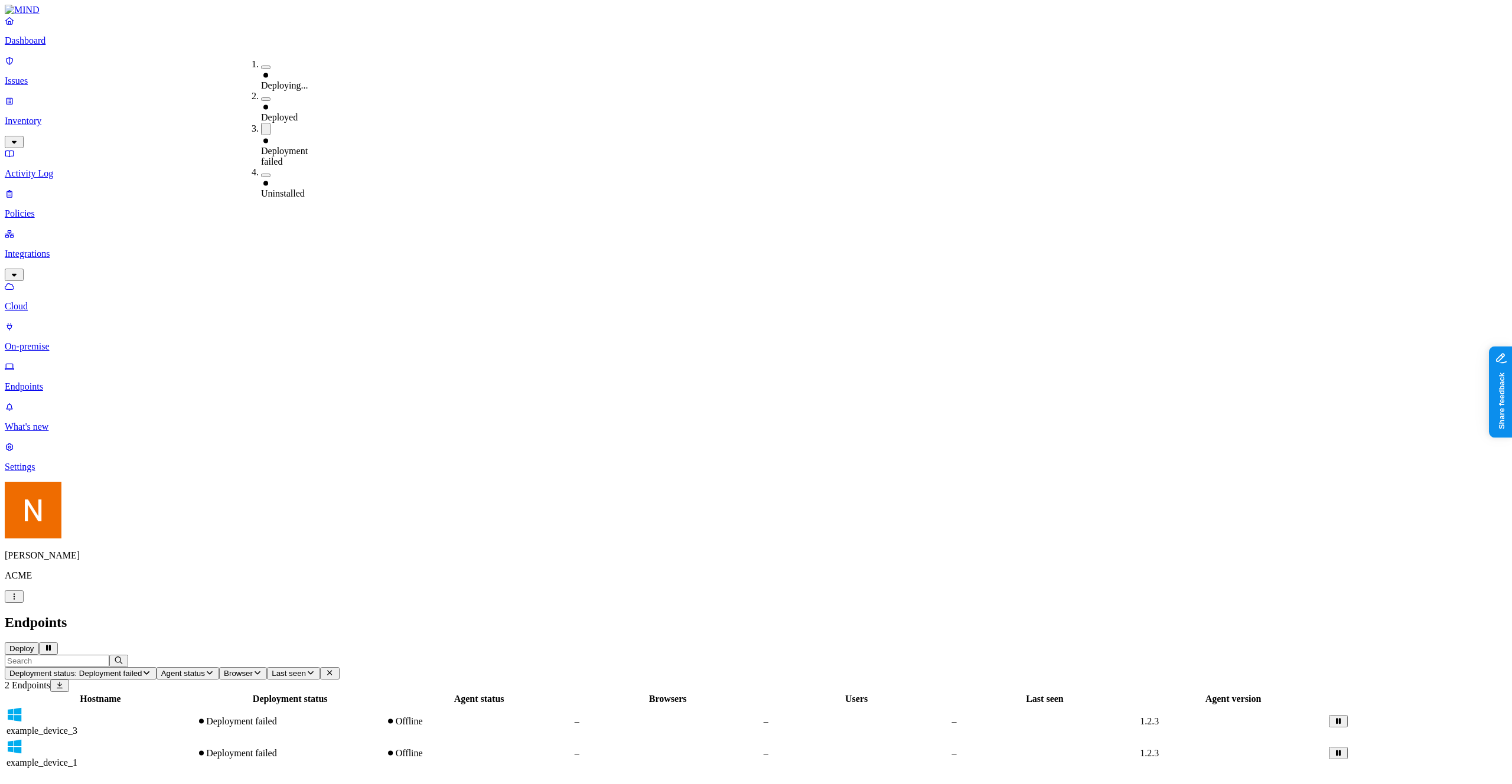
click at [263, 138] on icon at bounding box center [265, 140] width 5 height 5
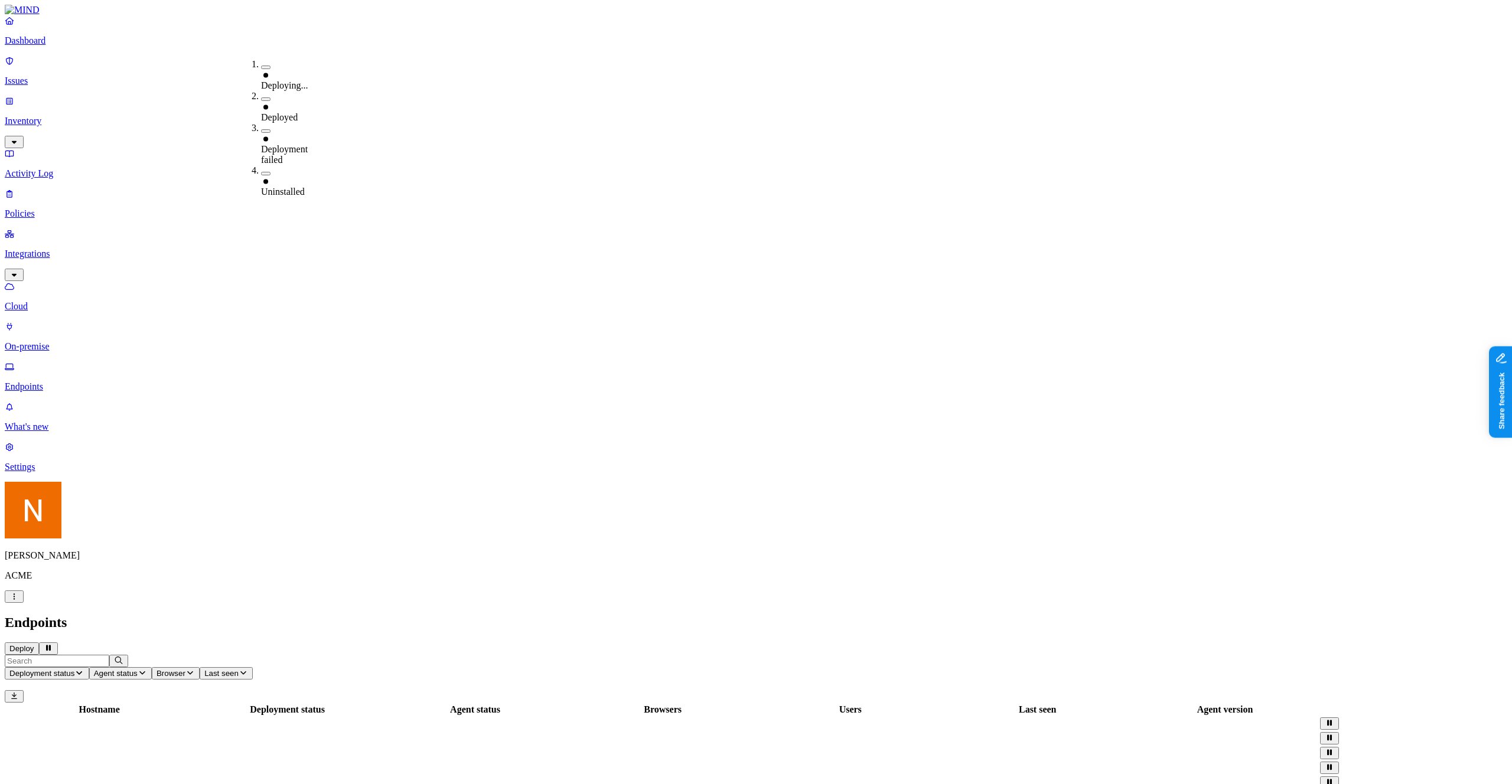
click at [192, 775] on td "‌" at bounding box center [99, 782] width 187 height 14
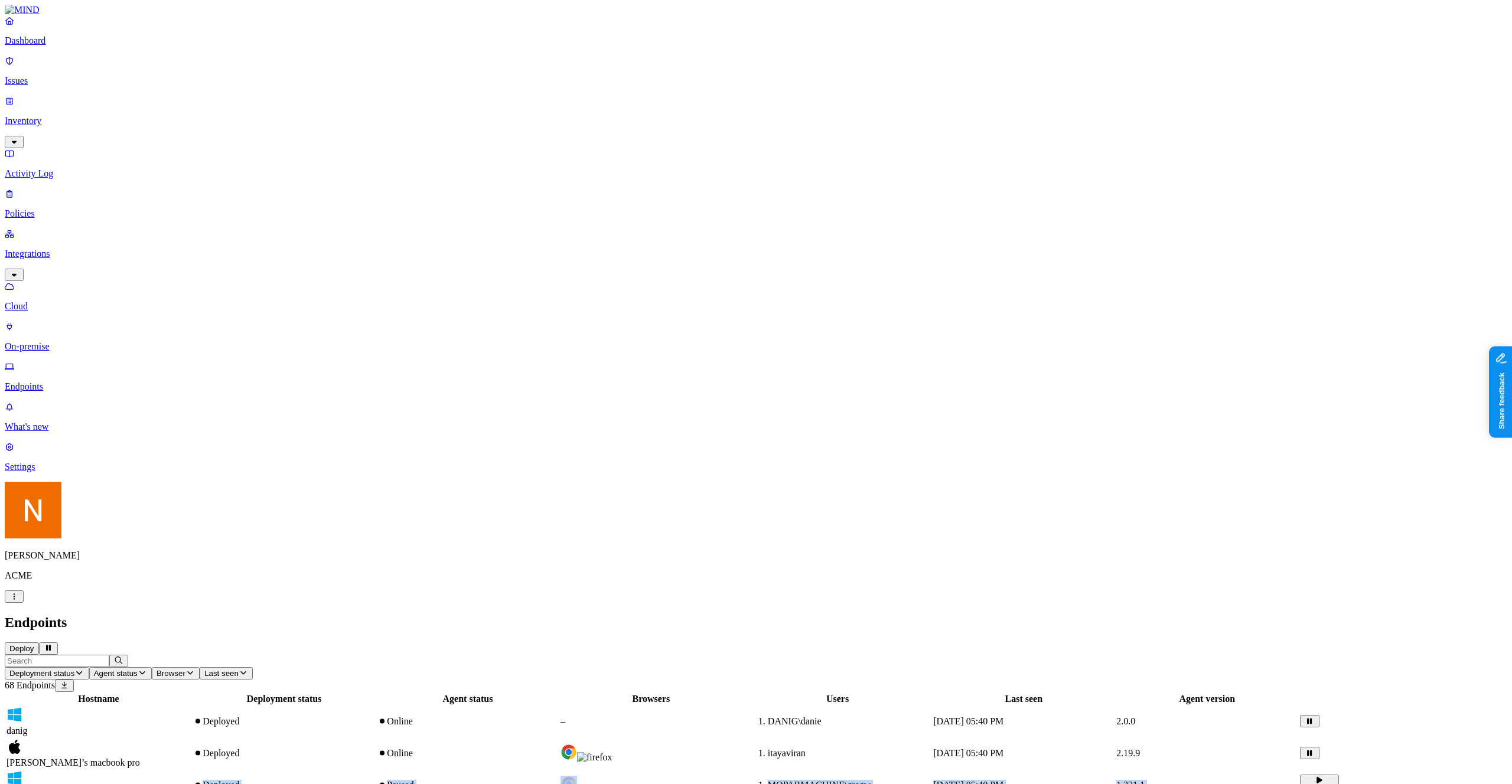
click at [190, 770] on div "moparmachine" at bounding box center [99, 785] width 185 height 29
click at [1435, 614] on h2 "Endpoints" at bounding box center [756, 622] width 1502 height 16
click at [39, 643] on button "Deploy" at bounding box center [22, 649] width 34 height 13
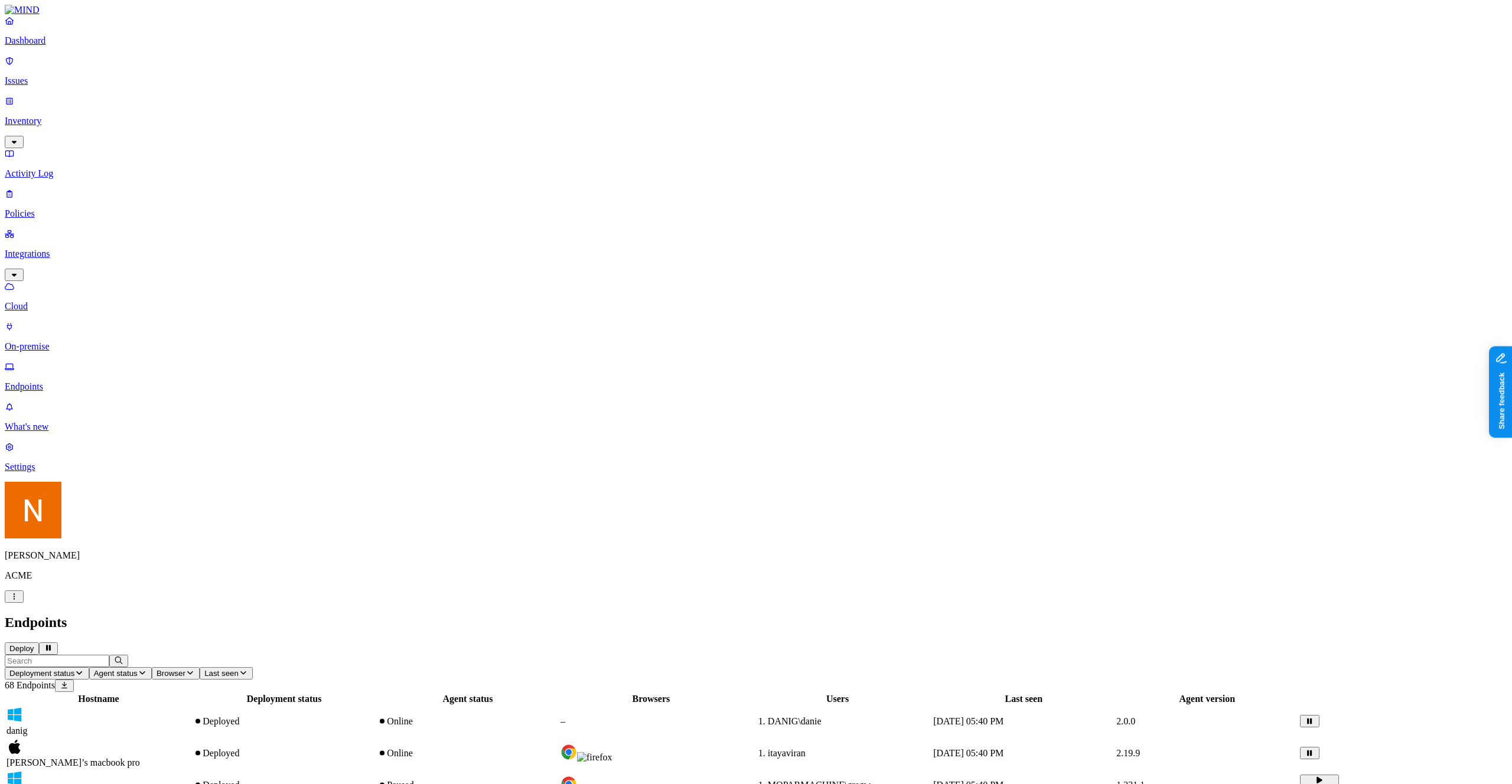
click at [83, 208] on p "Policies" at bounding box center [756, 213] width 1502 height 11
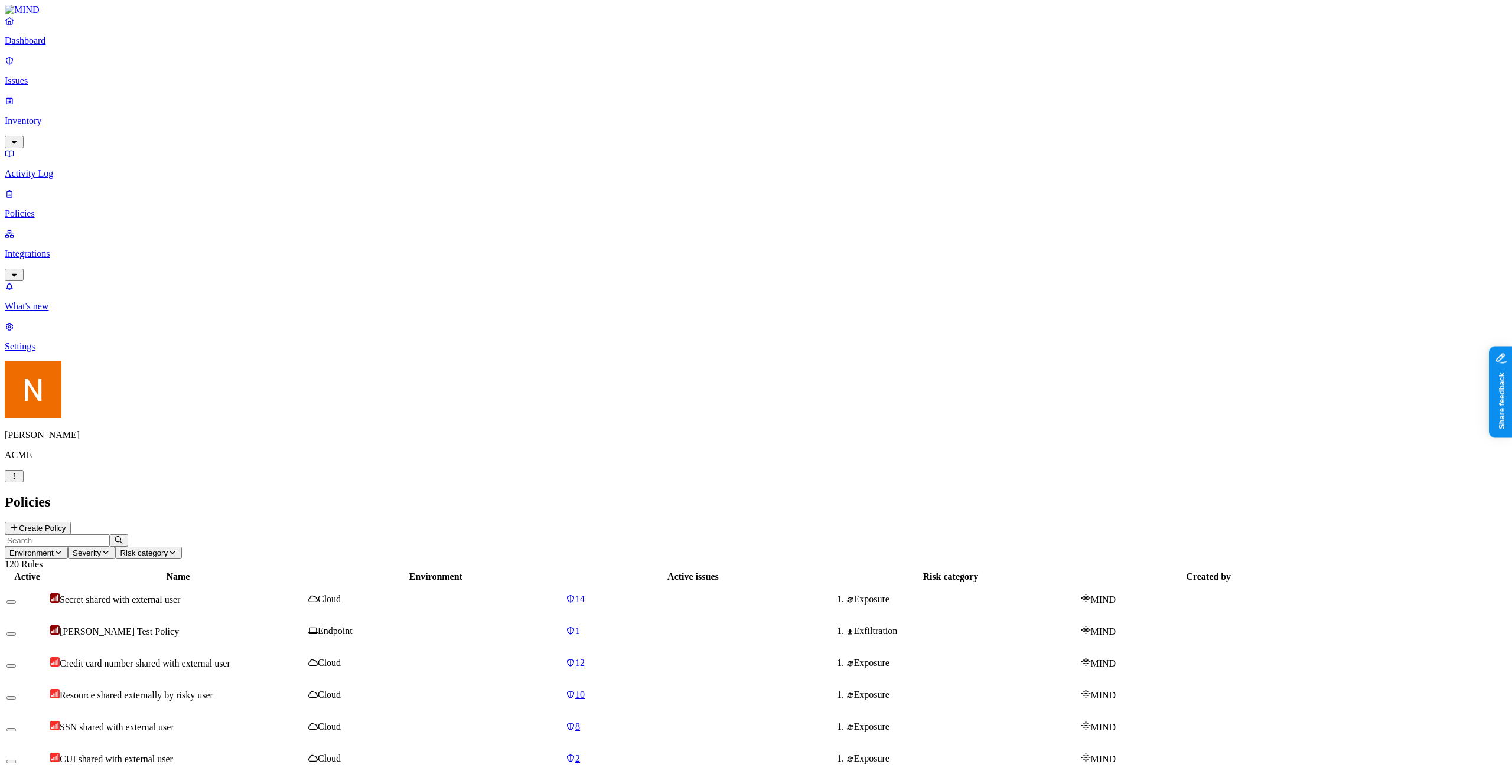
click at [71, 522] on button "Create Policy" at bounding box center [37, 528] width 66 height 13
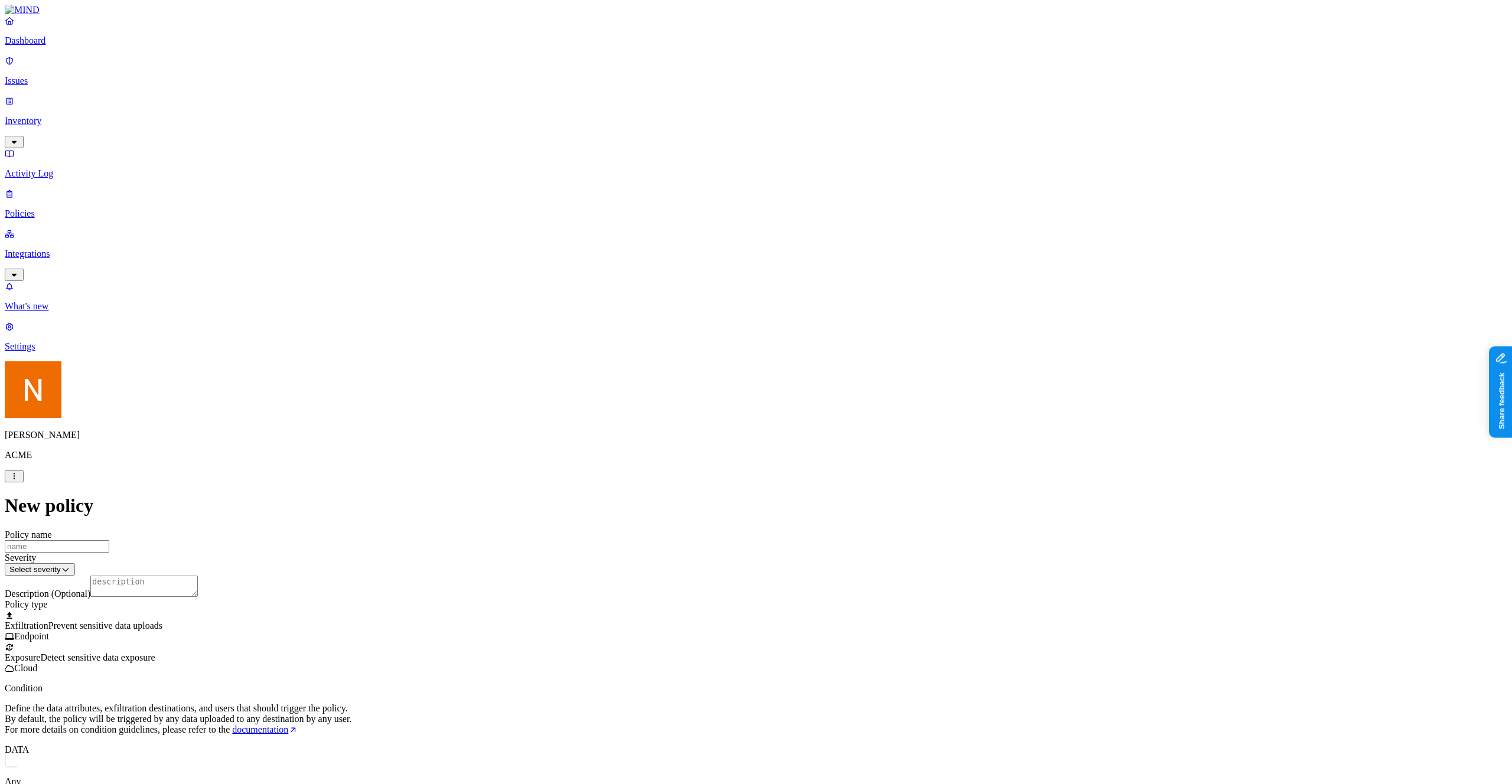
click at [721, 682] on label "Account type" at bounding box center [704, 671] width 31 height 21
click at [728, 646] on label "Unmanaged" at bounding box center [711, 642] width 45 height 10
